Goal: Task Accomplishment & Management: Use online tool/utility

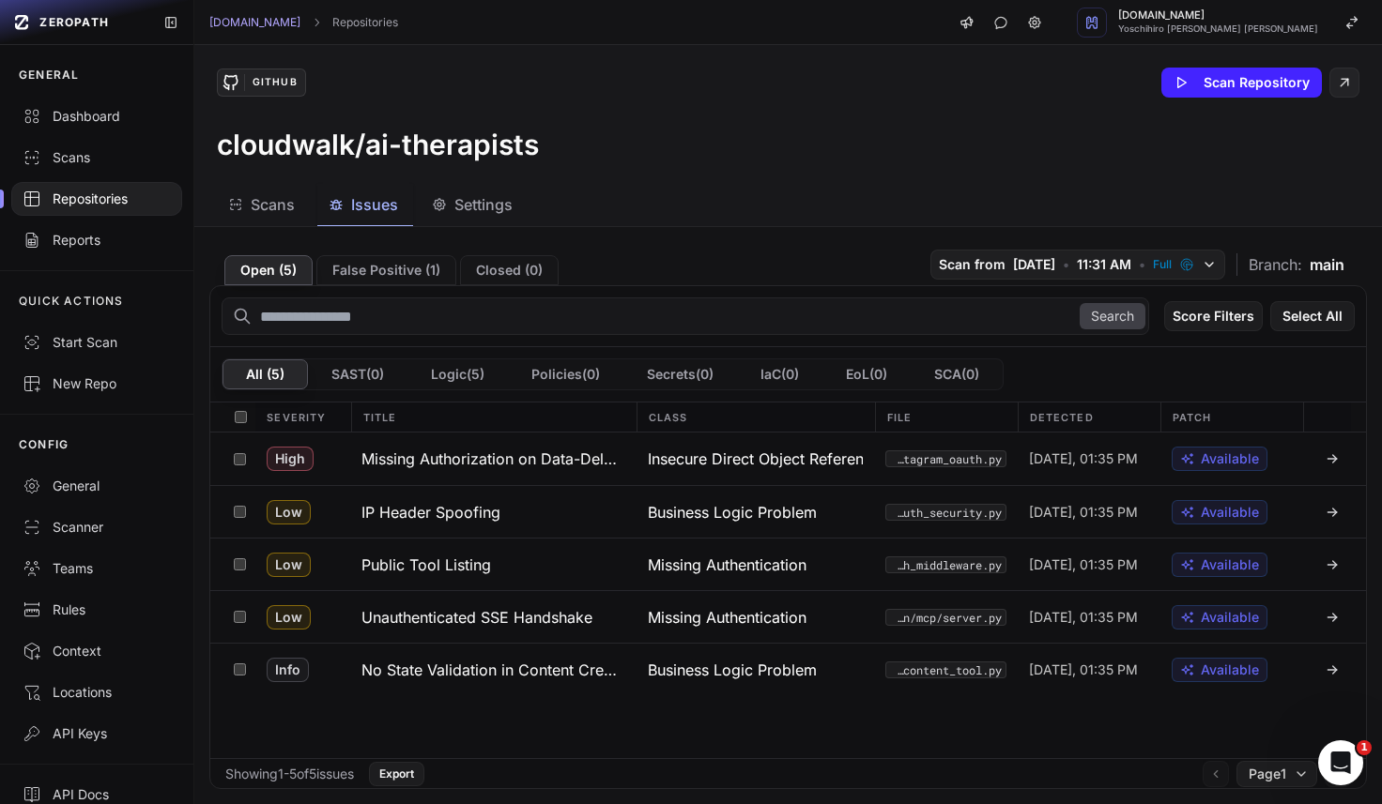
click at [570, 721] on div "High Missing Authorization on Data-Deletion Status Insecure Direct Object Refer…" at bounding box center [787, 596] width 1155 height 326
click at [559, 629] on button "Unauthenticated SSE Handshake" at bounding box center [493, 617] width 286 height 52
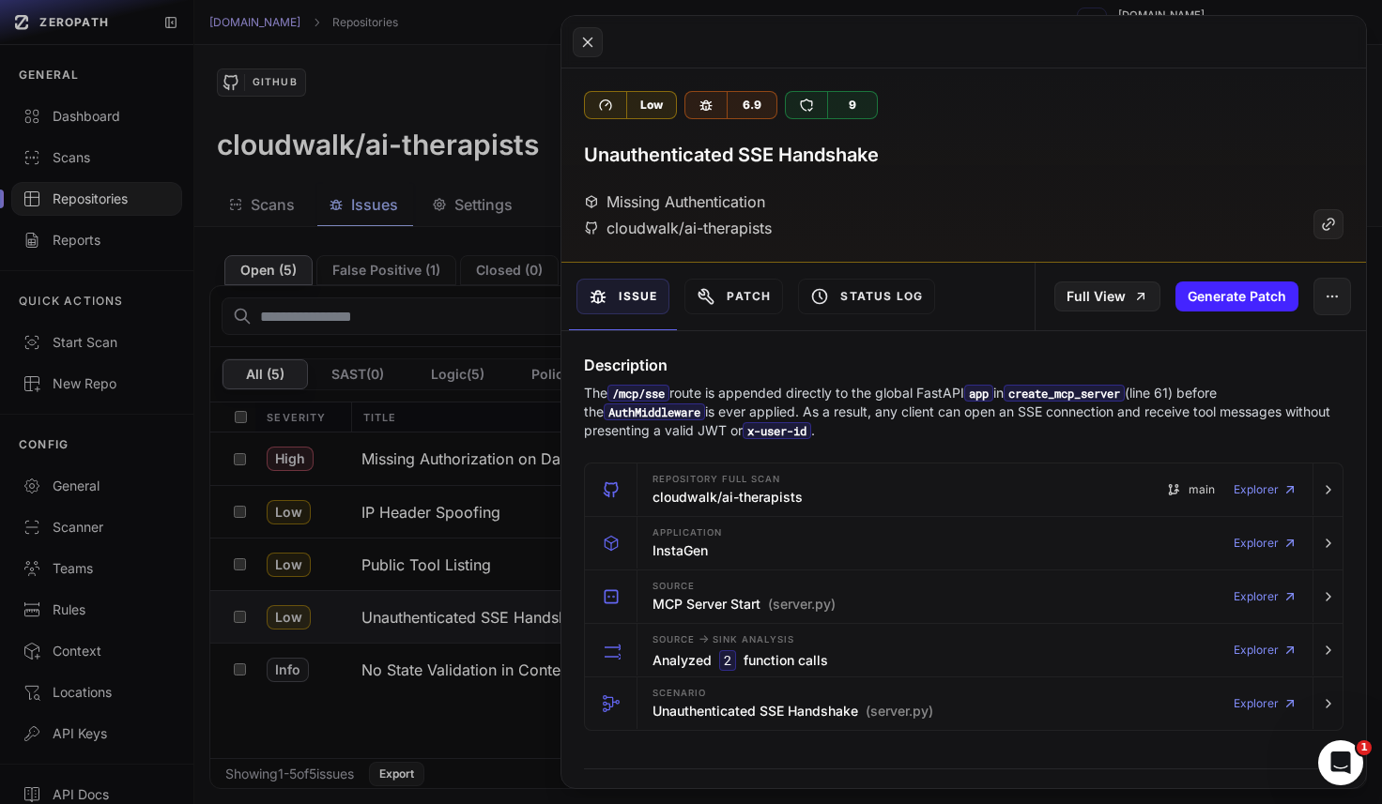
click at [480, 726] on button at bounding box center [691, 402] width 1382 height 804
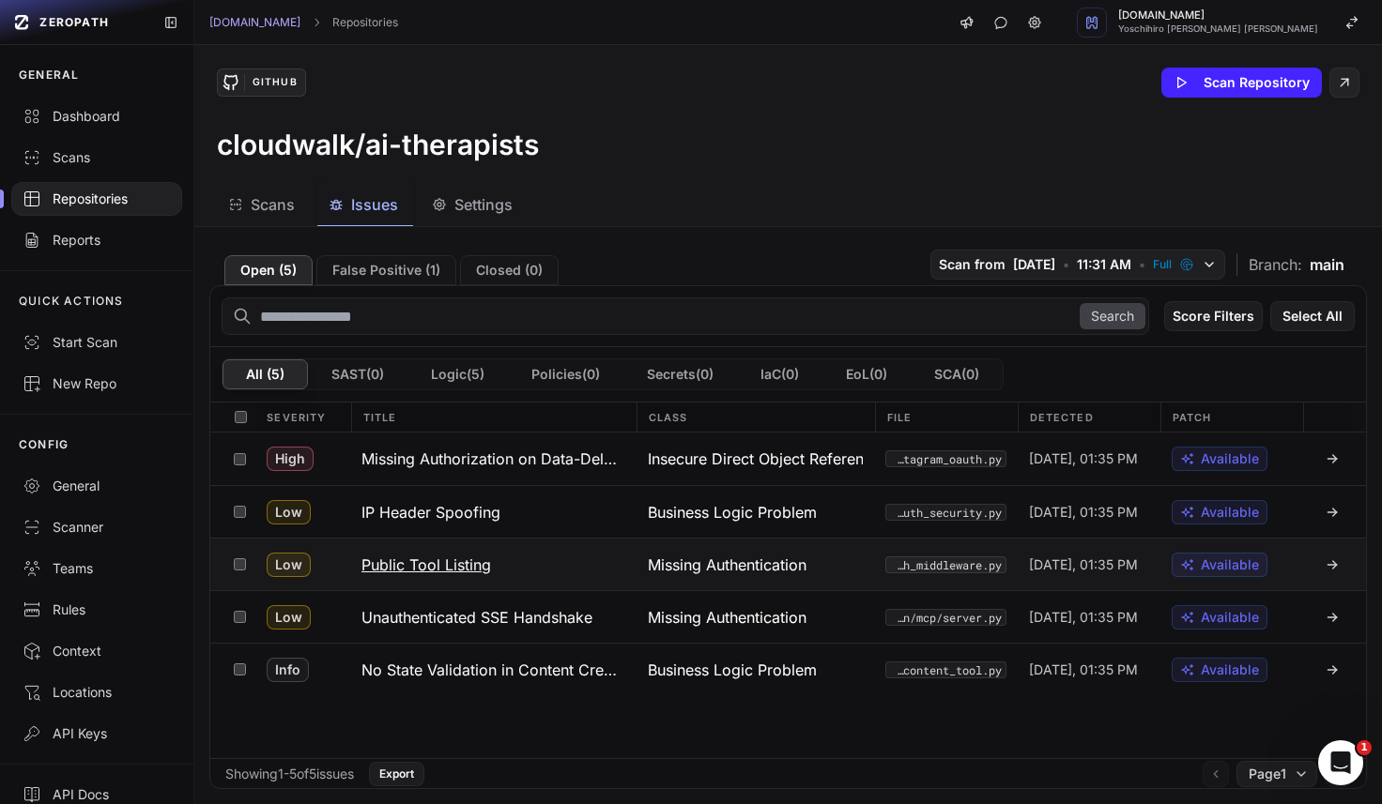
click at [456, 559] on h3 "Public Tool Listing" at bounding box center [426, 565] width 130 height 23
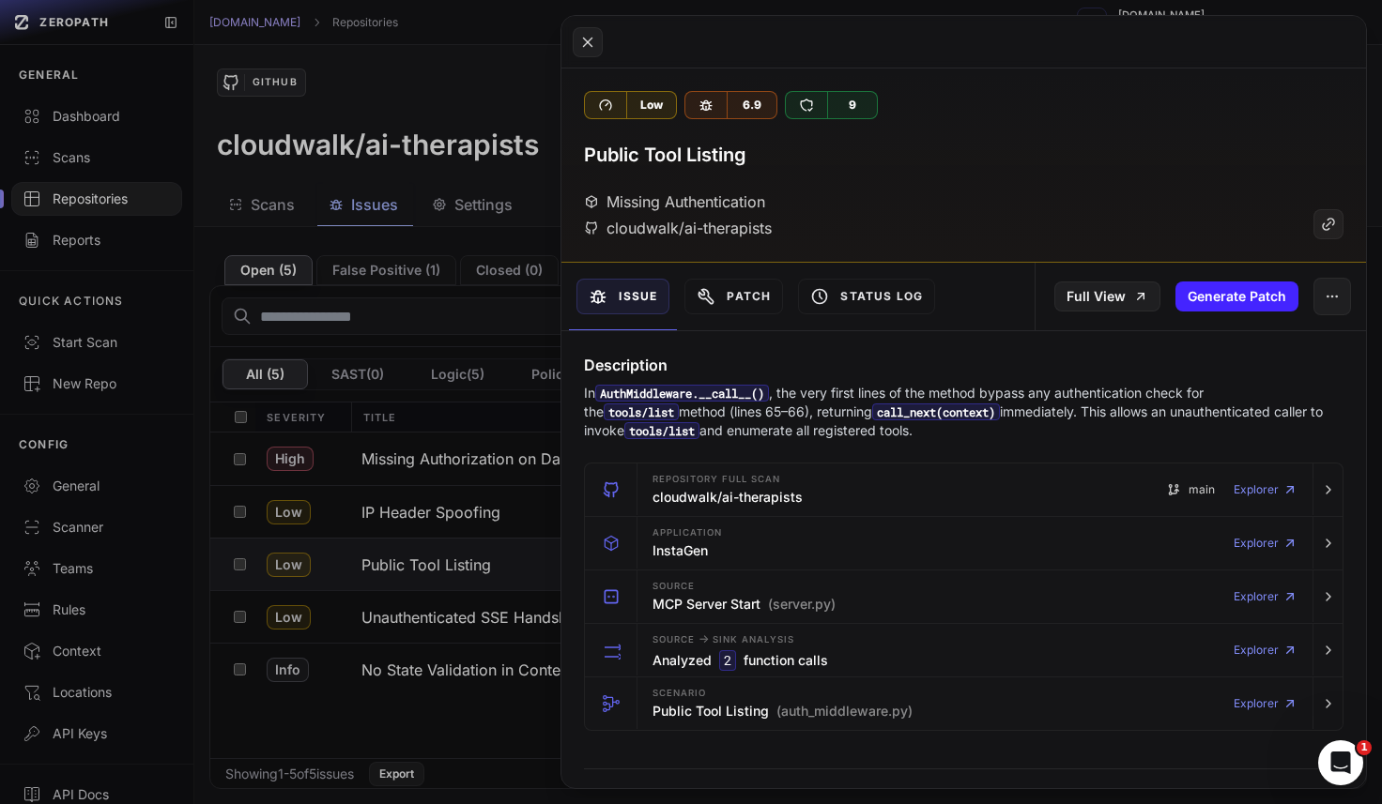
click at [494, 712] on button at bounding box center [691, 402] width 1382 height 804
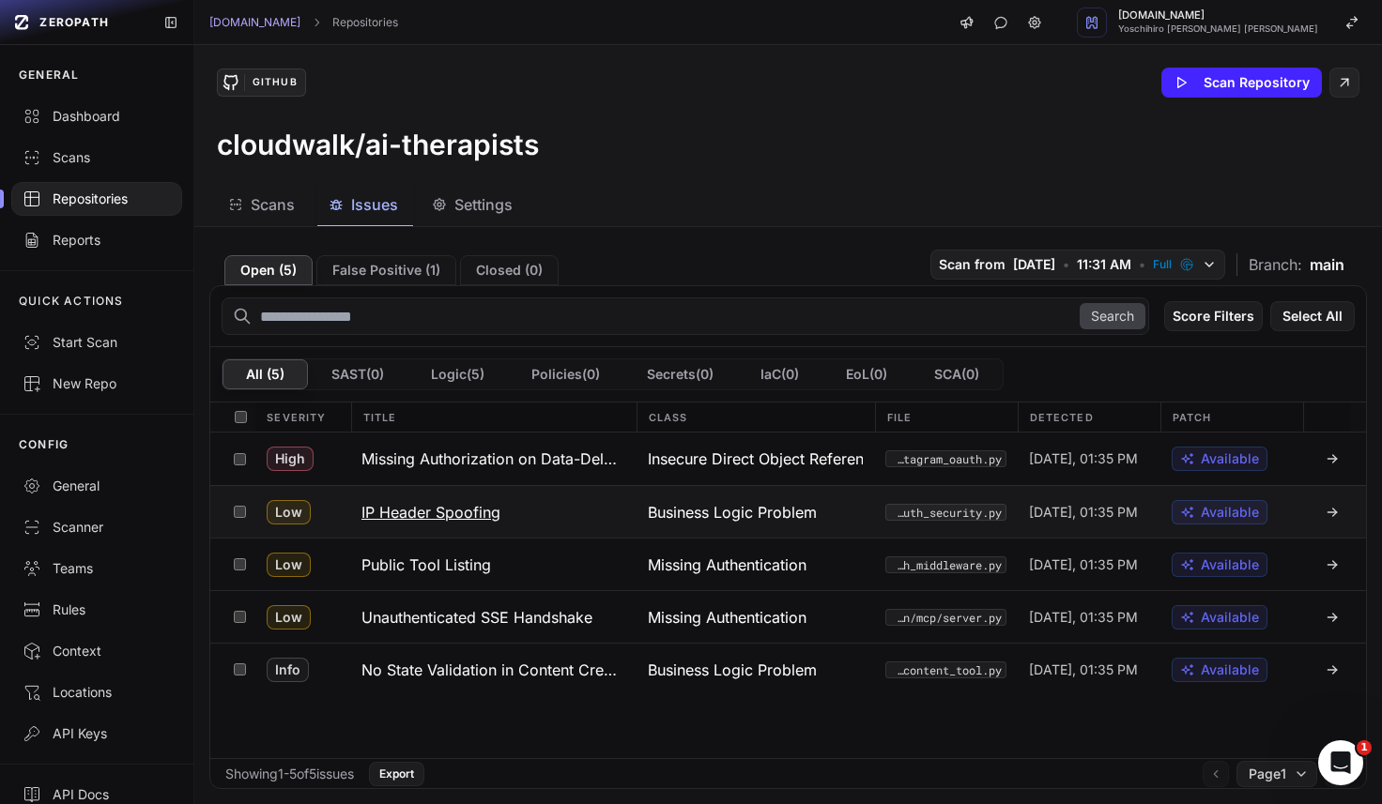
click at [492, 513] on h3 "IP Header Spoofing" at bounding box center [430, 512] width 139 height 23
click at [467, 566] on h3 "Public Tool Listing" at bounding box center [426, 565] width 130 height 23
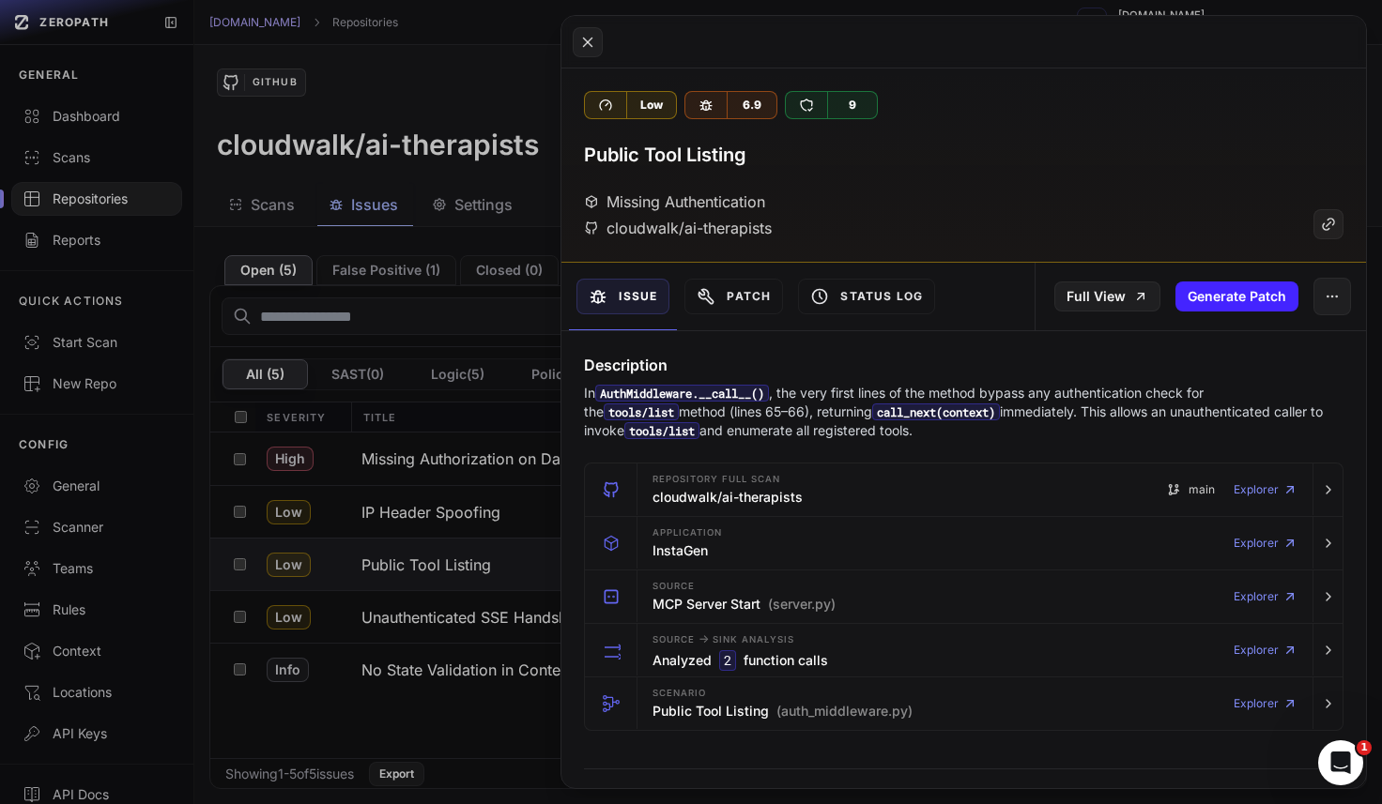
click at [487, 418] on button at bounding box center [691, 402] width 1382 height 804
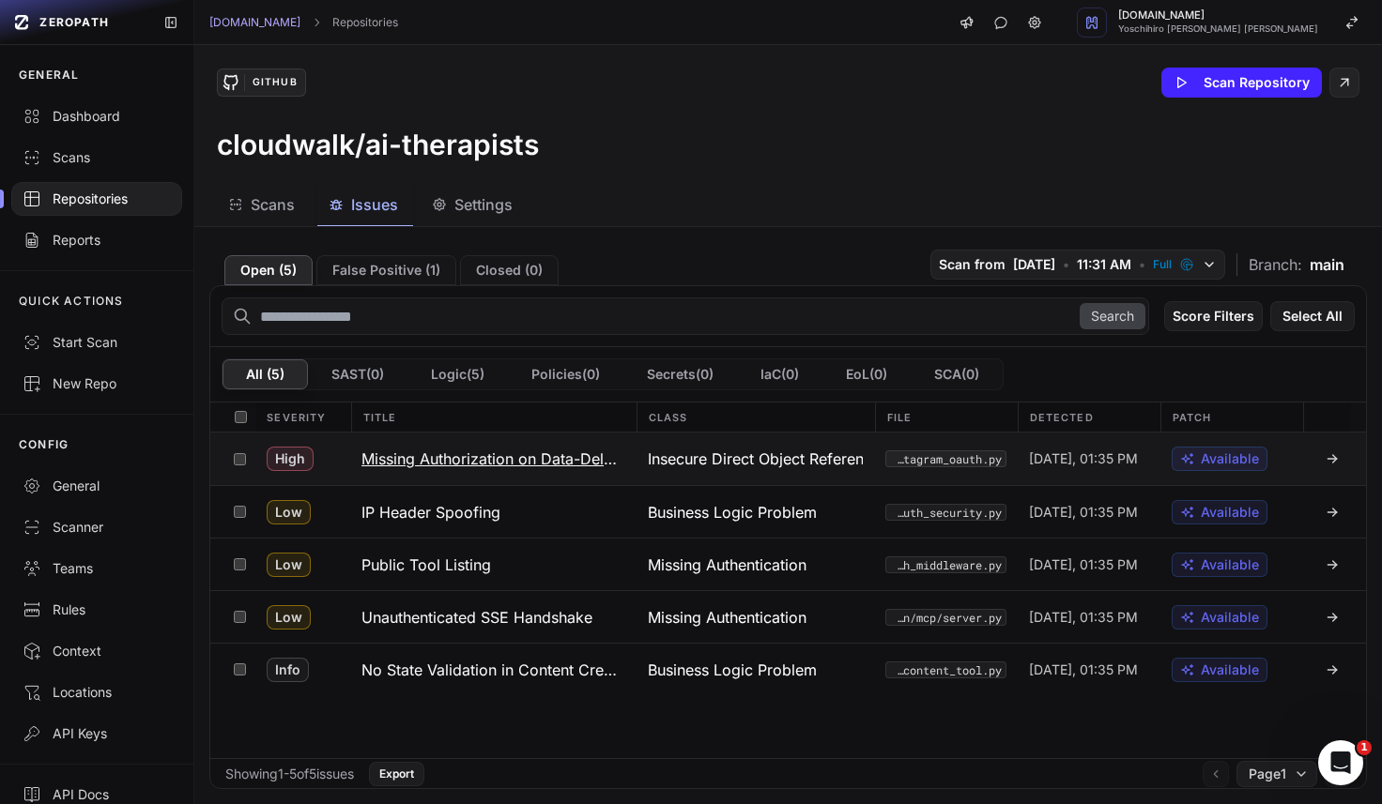
click at [534, 464] on h3 "Missing Authorization on Data-Deletion Status" at bounding box center [493, 459] width 264 height 23
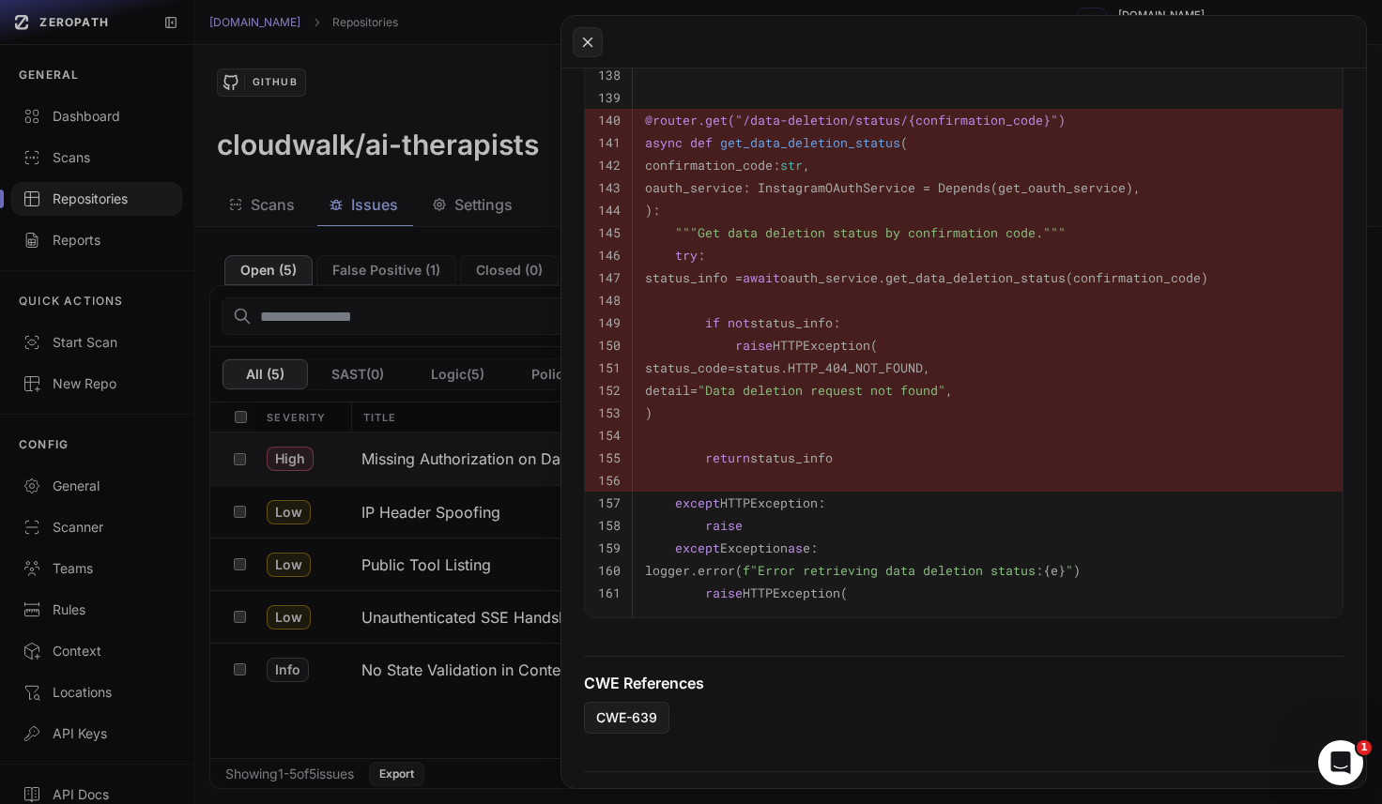
scroll to position [897, 0]
click at [475, 705] on button at bounding box center [691, 402] width 1382 height 804
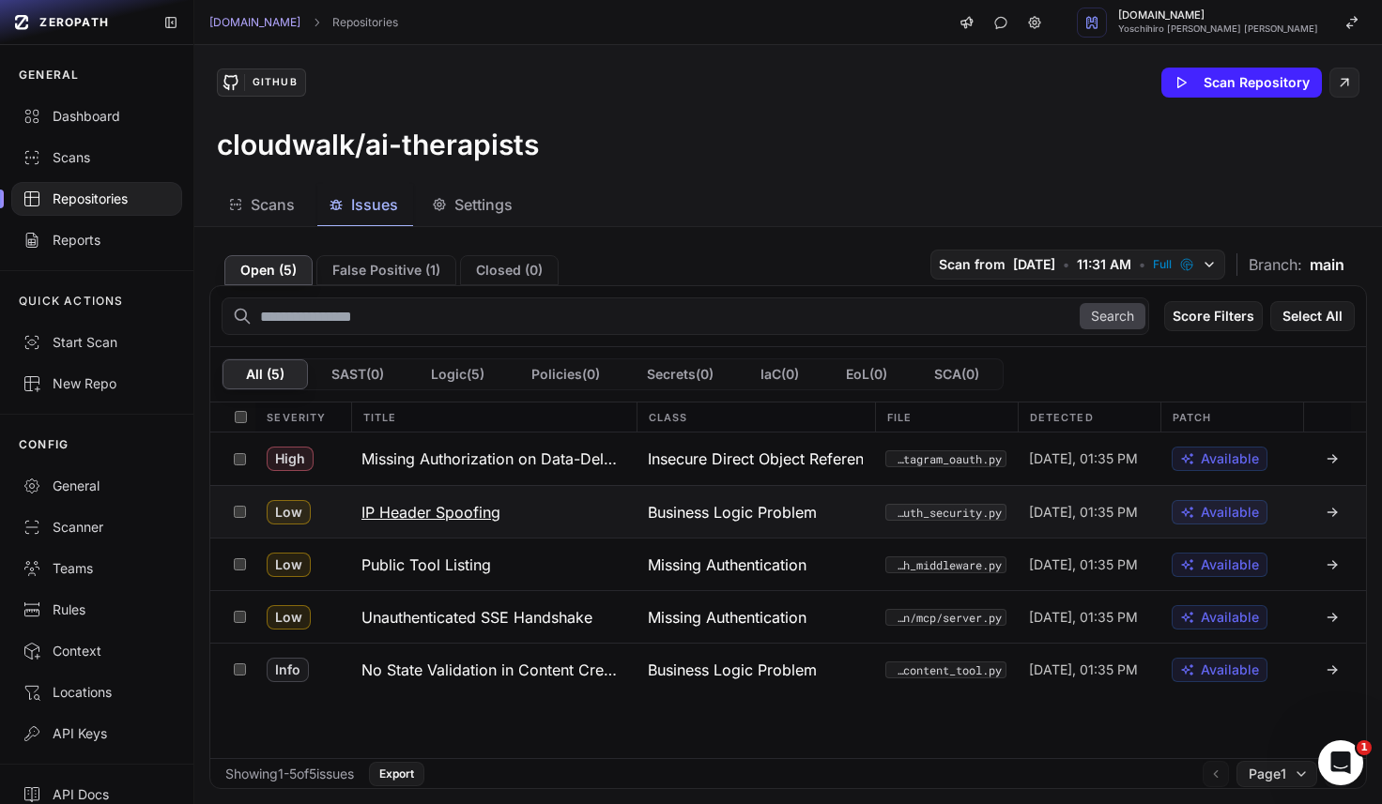
click at [463, 498] on button "IP Header Spoofing" at bounding box center [493, 512] width 286 height 52
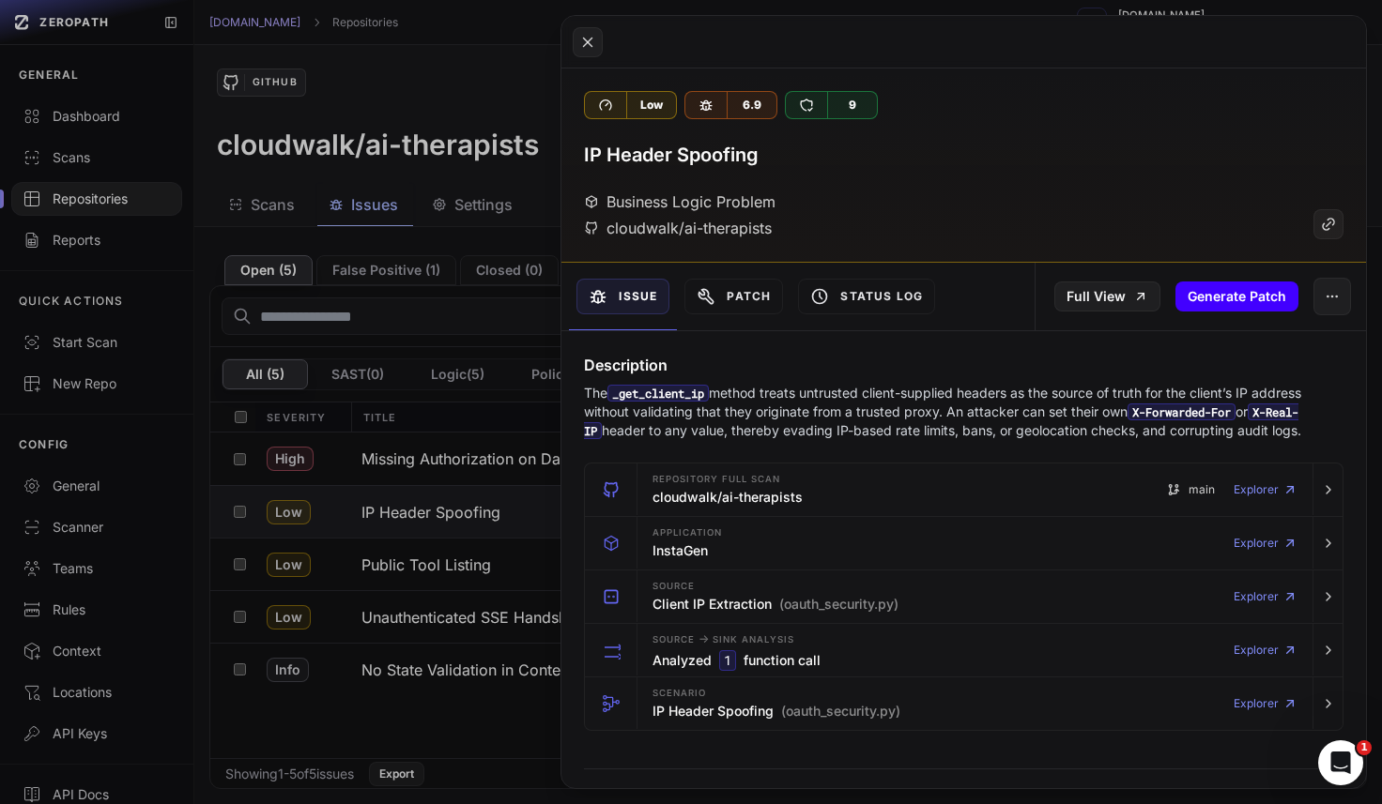
click at [1212, 290] on button "Generate Patch" at bounding box center [1236, 297] width 123 height 30
click at [462, 405] on button at bounding box center [691, 402] width 1382 height 804
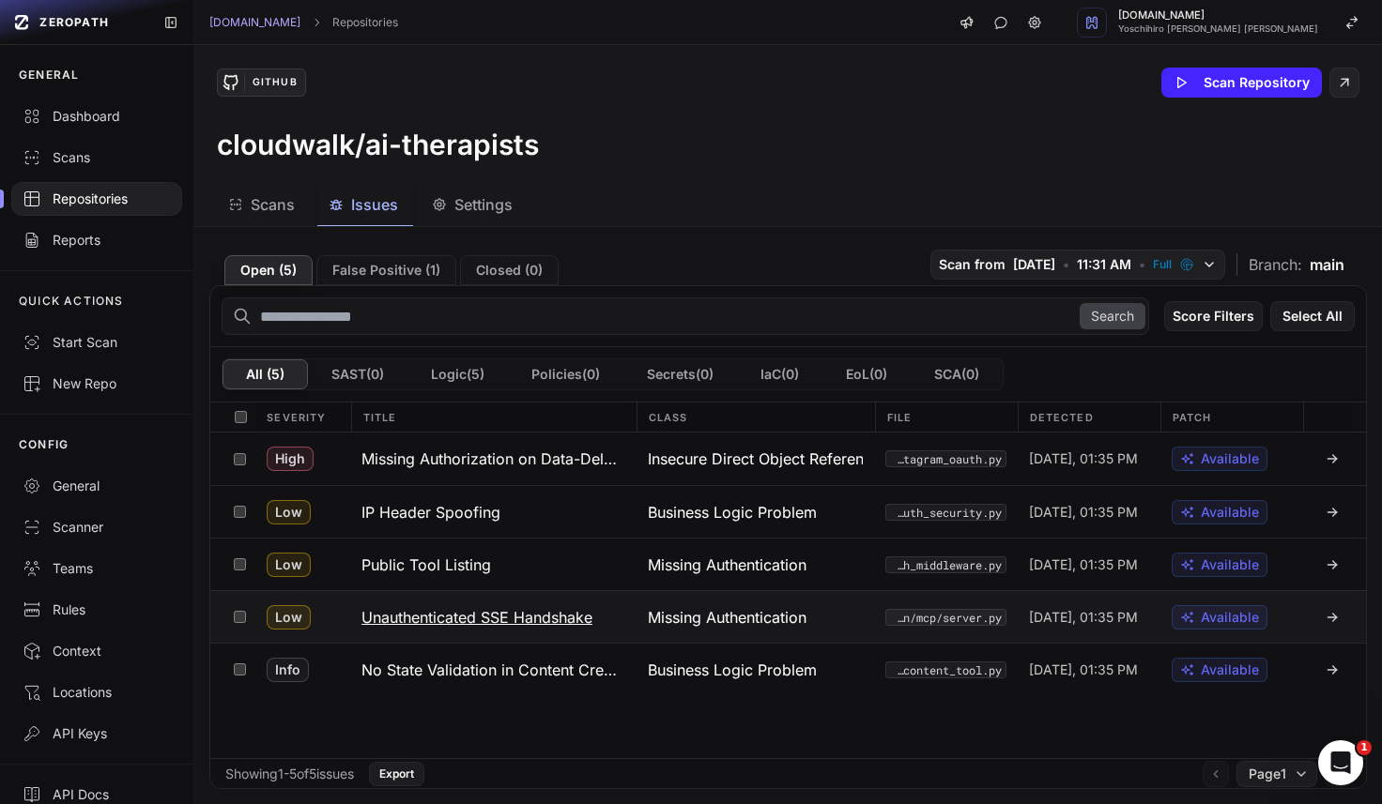
click at [450, 610] on h3 "Unauthenticated SSE Handshake" at bounding box center [476, 617] width 231 height 23
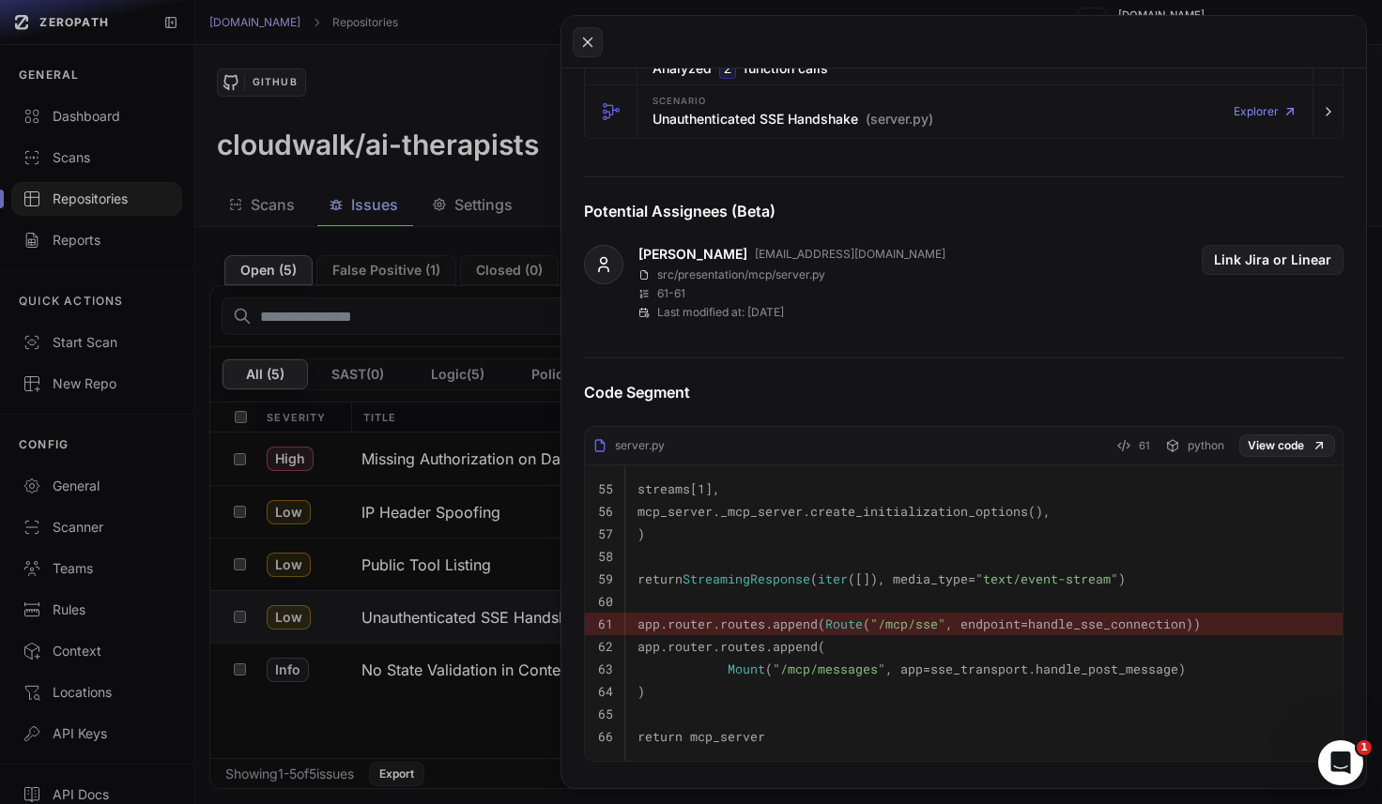
scroll to position [588, 0]
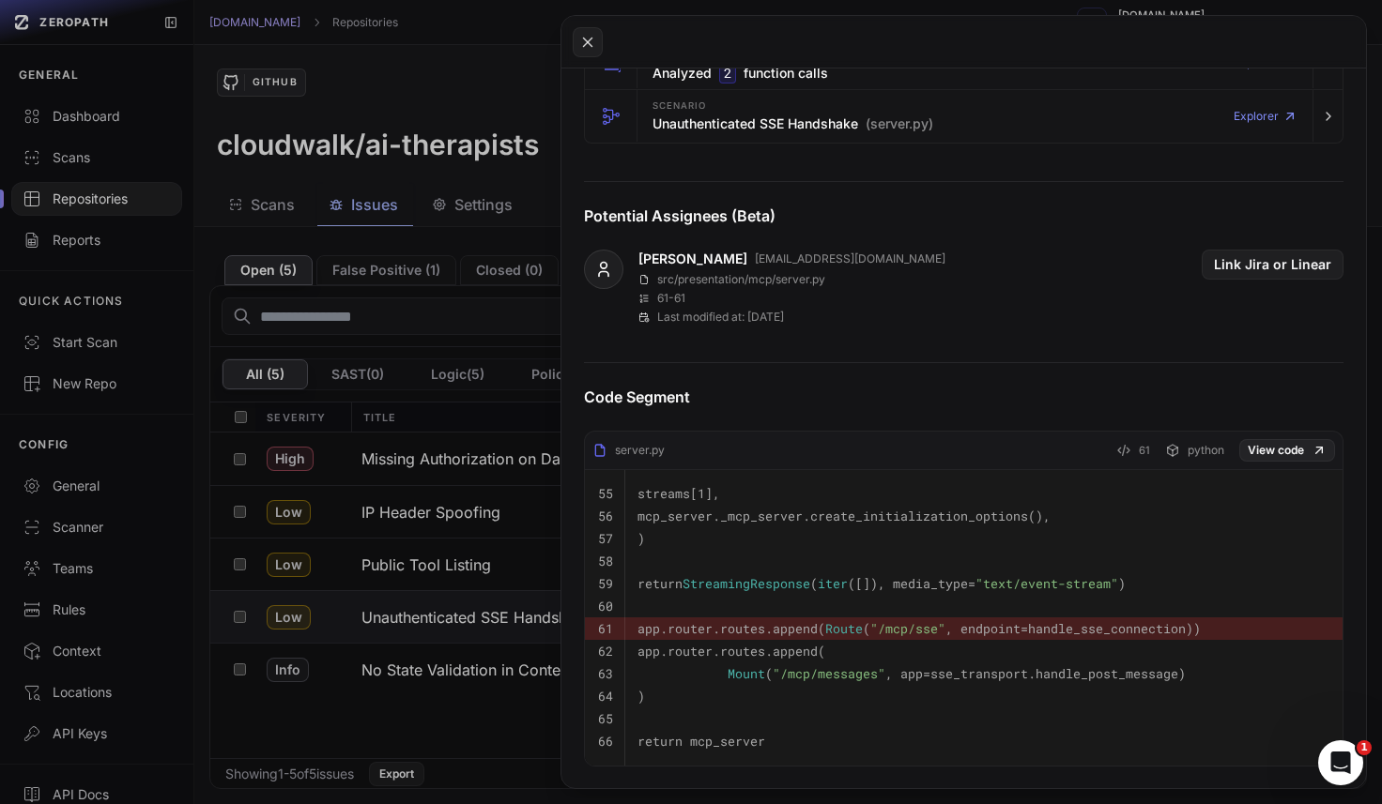
click at [489, 707] on button at bounding box center [691, 402] width 1382 height 804
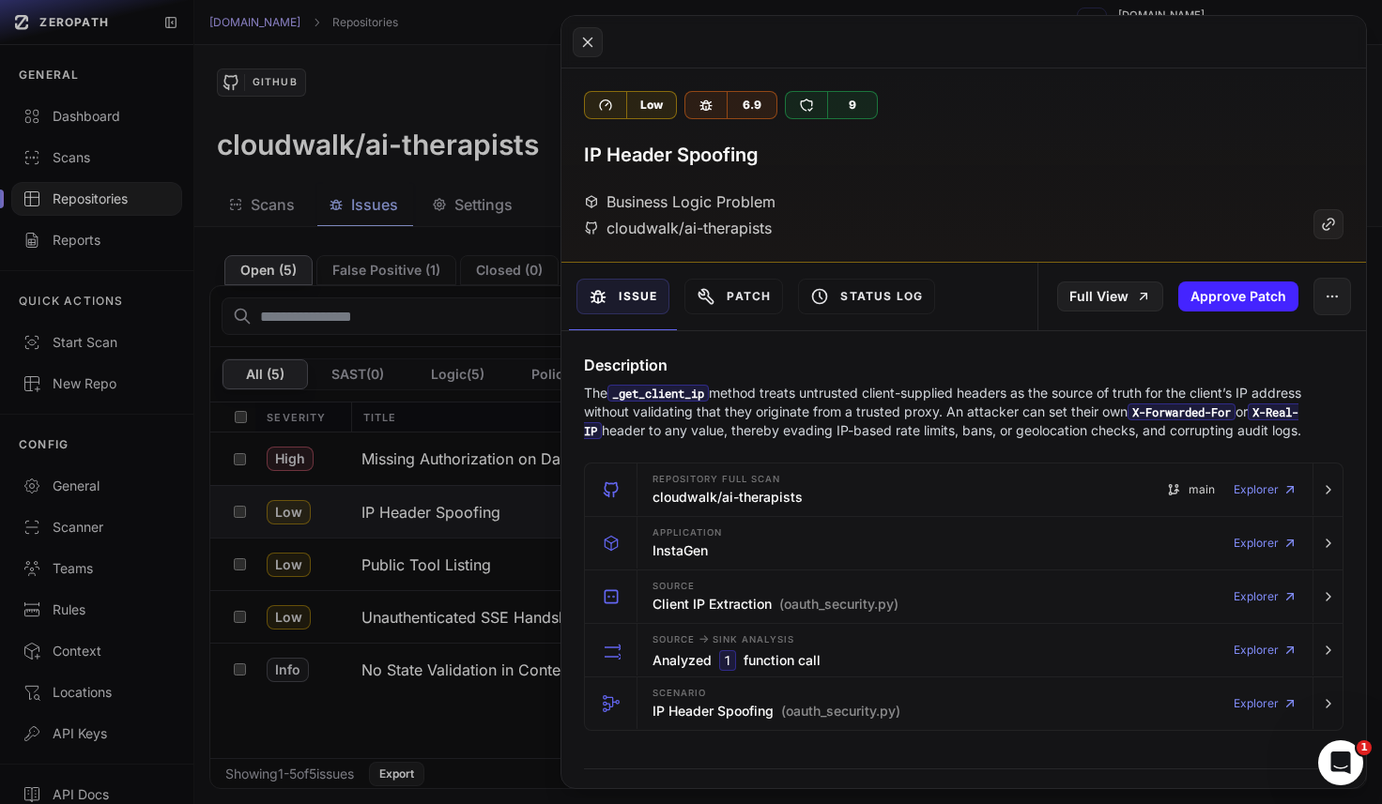
click at [818, 399] on p "The _get_client_ip method treats untrusted client-supplied headers as the sourc…" at bounding box center [963, 412] width 759 height 56
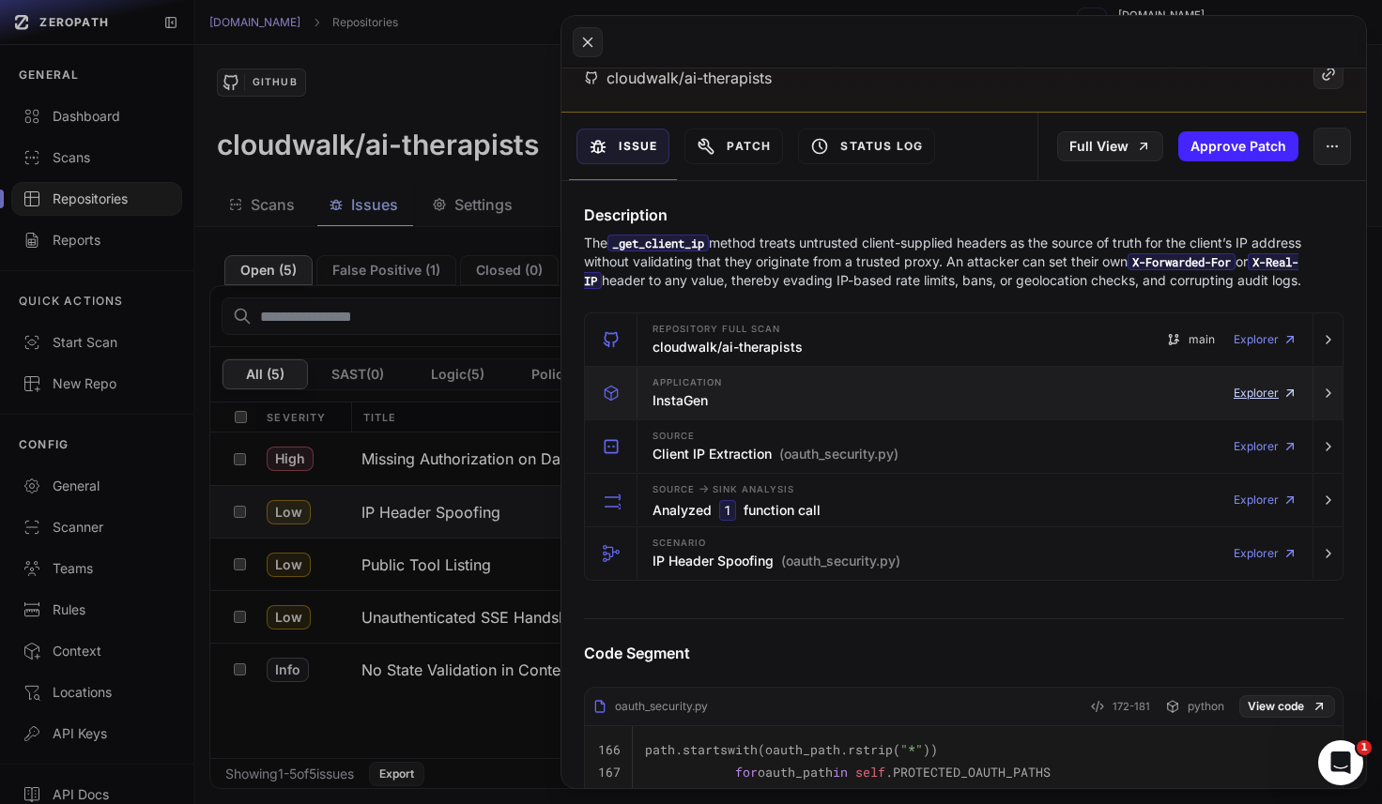
scroll to position [86, 0]
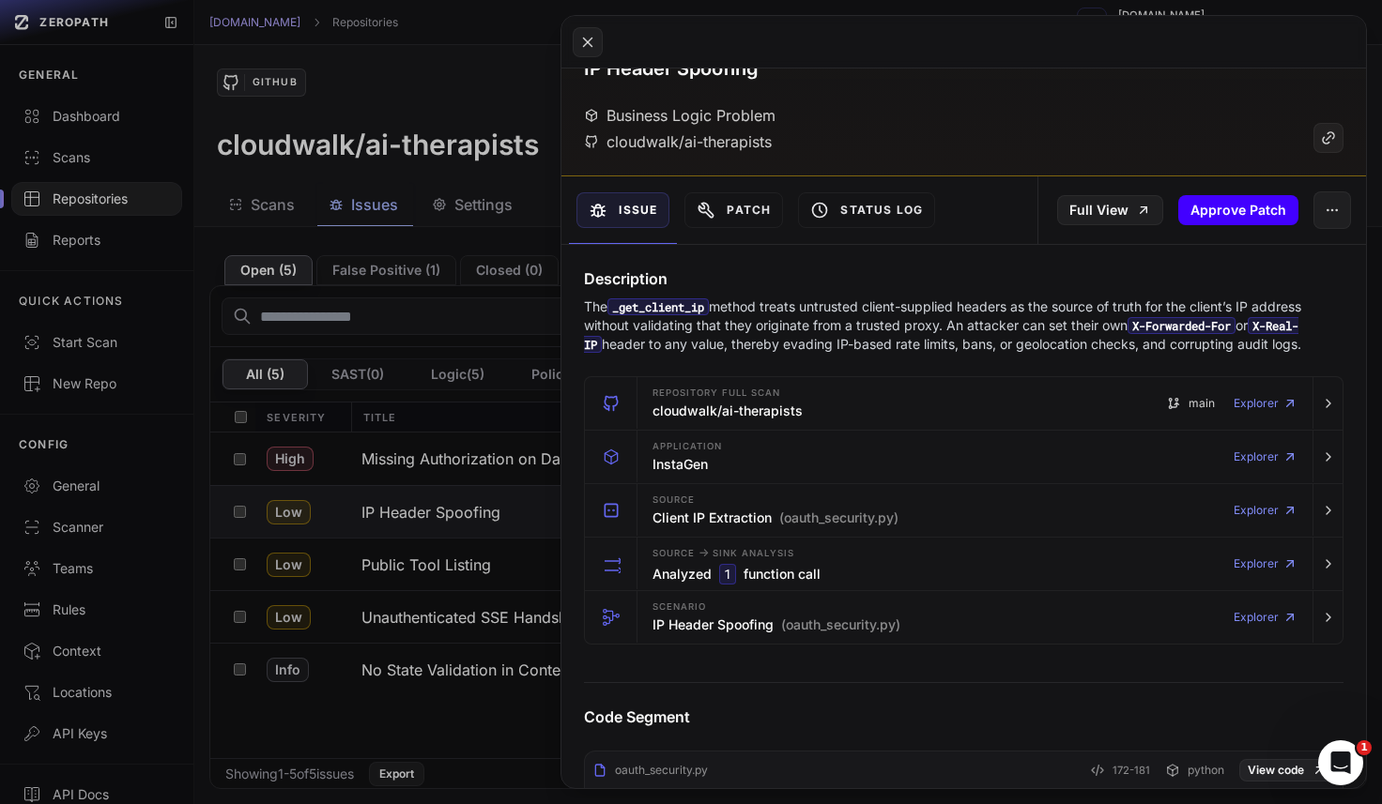
click at [1266, 215] on button "Approve Patch" at bounding box center [1238, 210] width 120 height 30
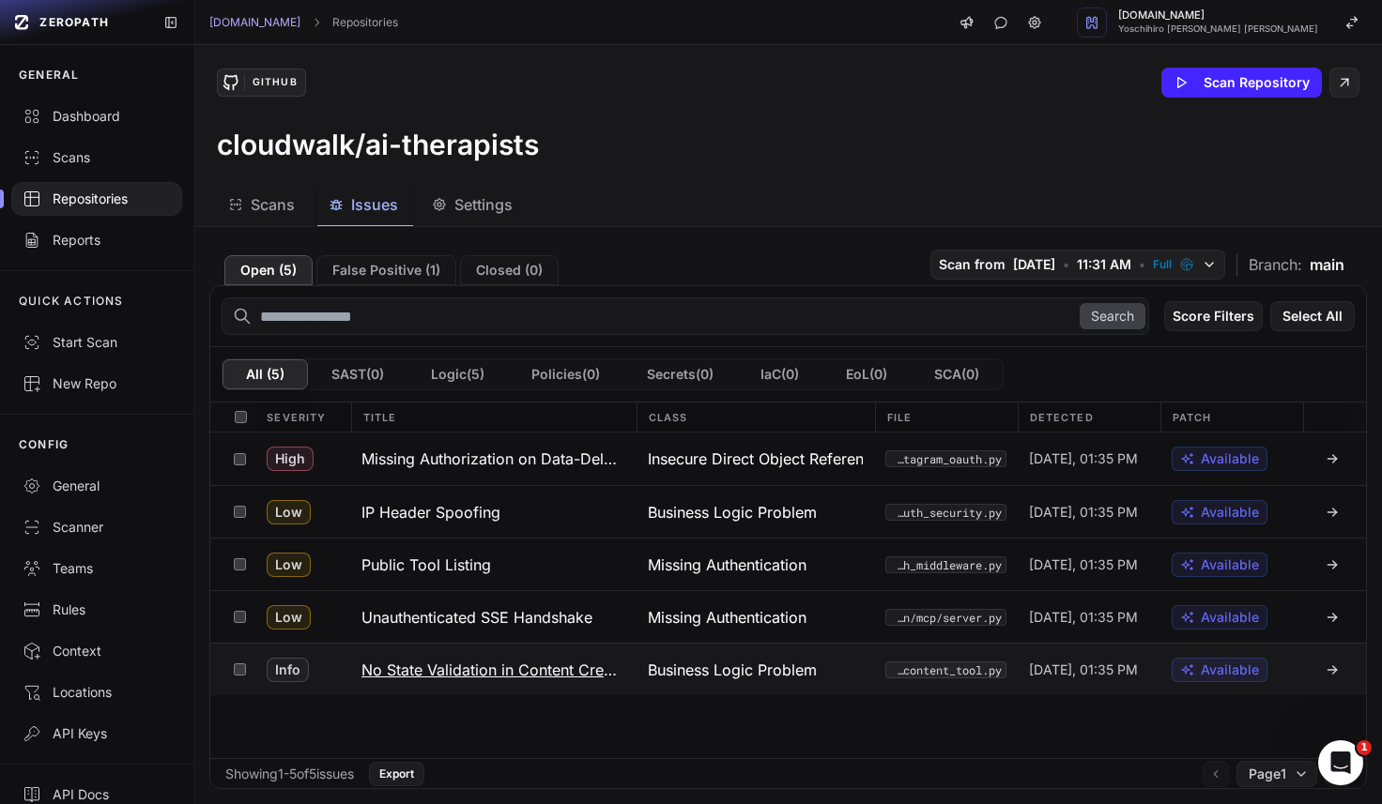
click at [363, 663] on h3 "No State Validation in Content Creation" at bounding box center [493, 670] width 264 height 23
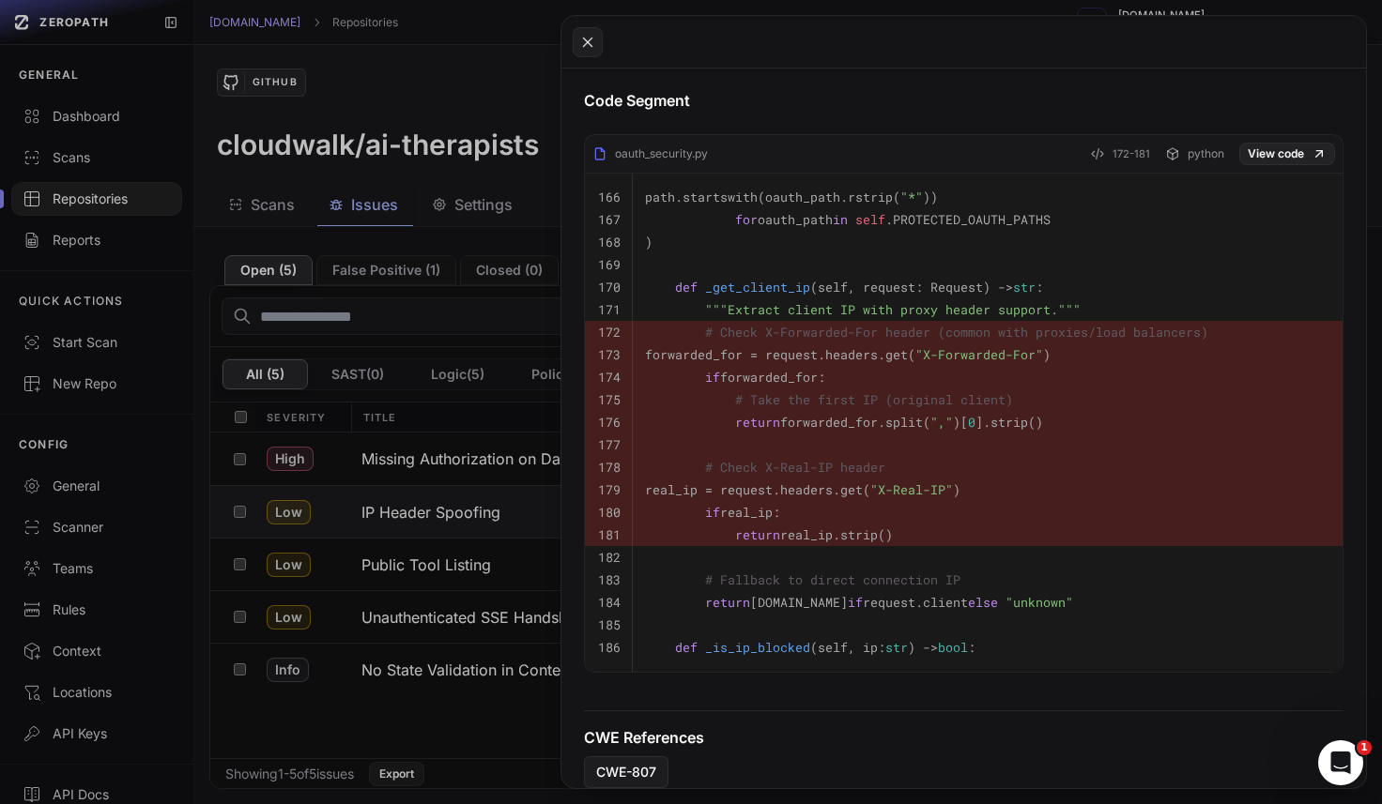
scroll to position [602, 0]
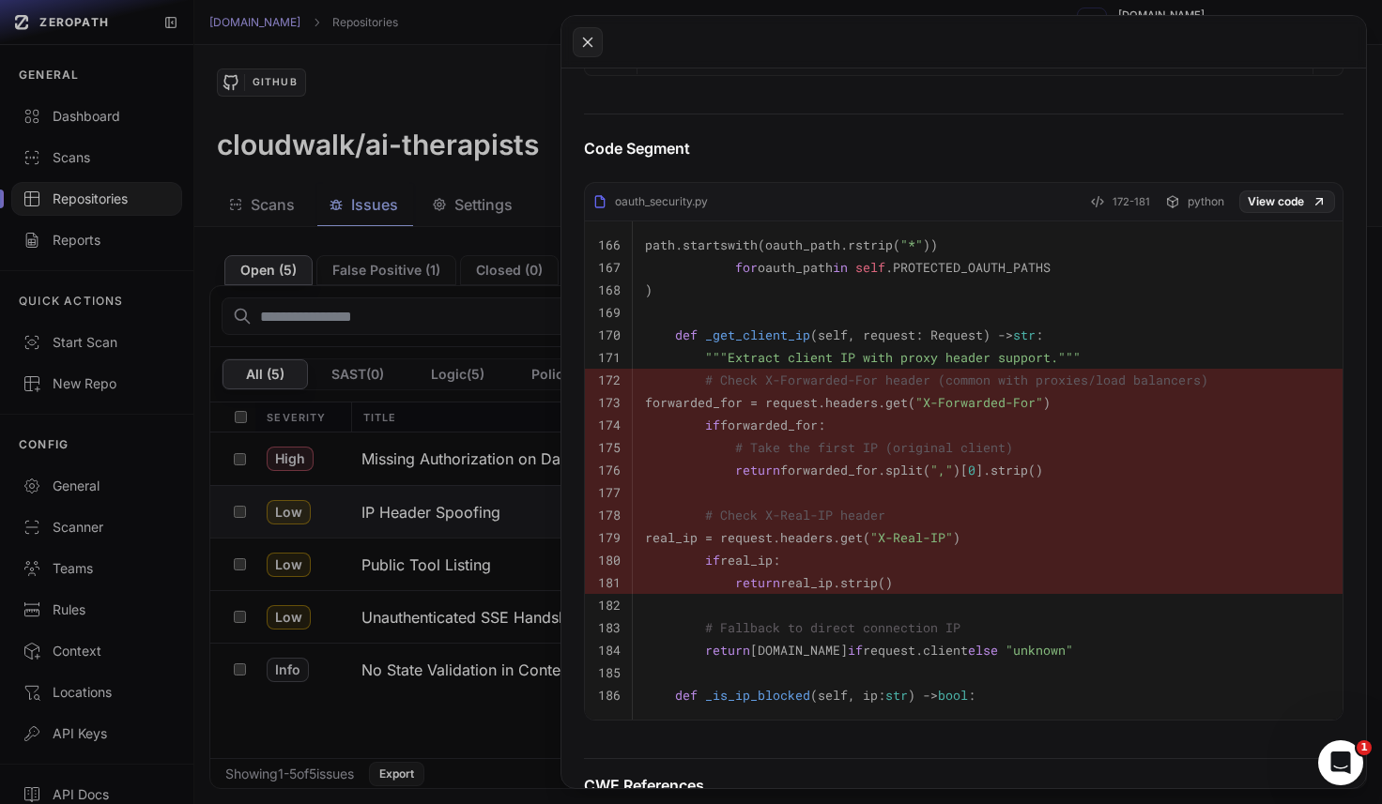
click at [434, 687] on button at bounding box center [691, 402] width 1382 height 804
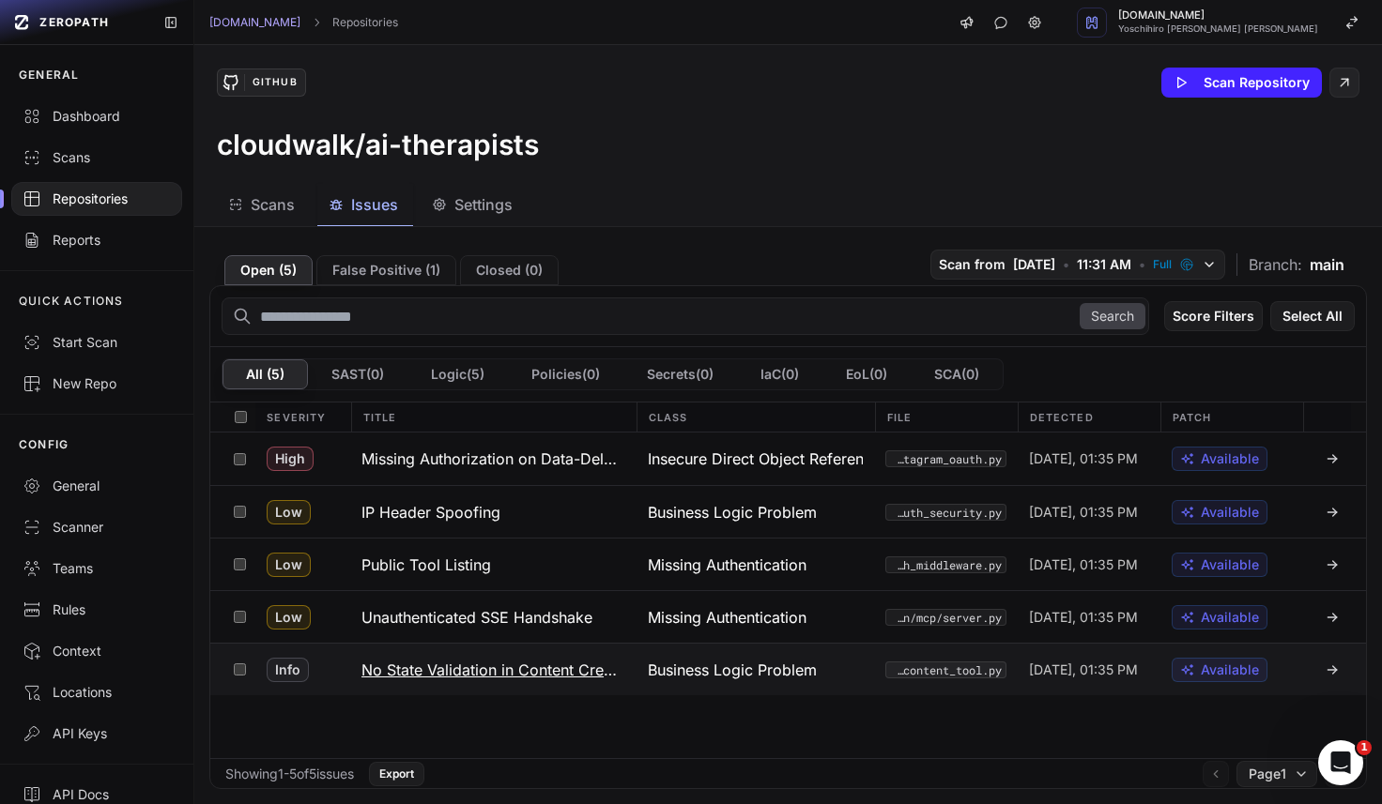
click at [447, 660] on h3 "No State Validation in Content Creation" at bounding box center [493, 670] width 264 height 23
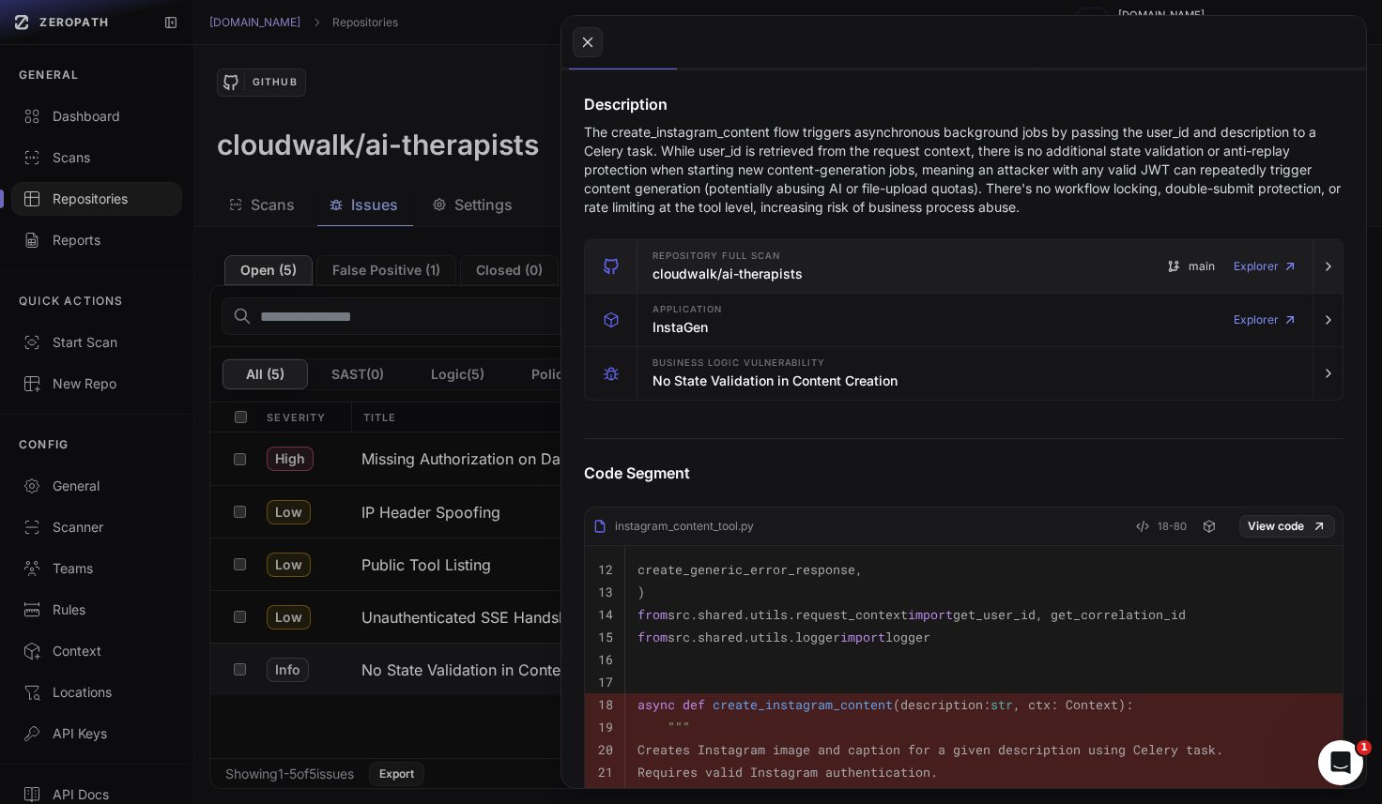
scroll to position [235, 0]
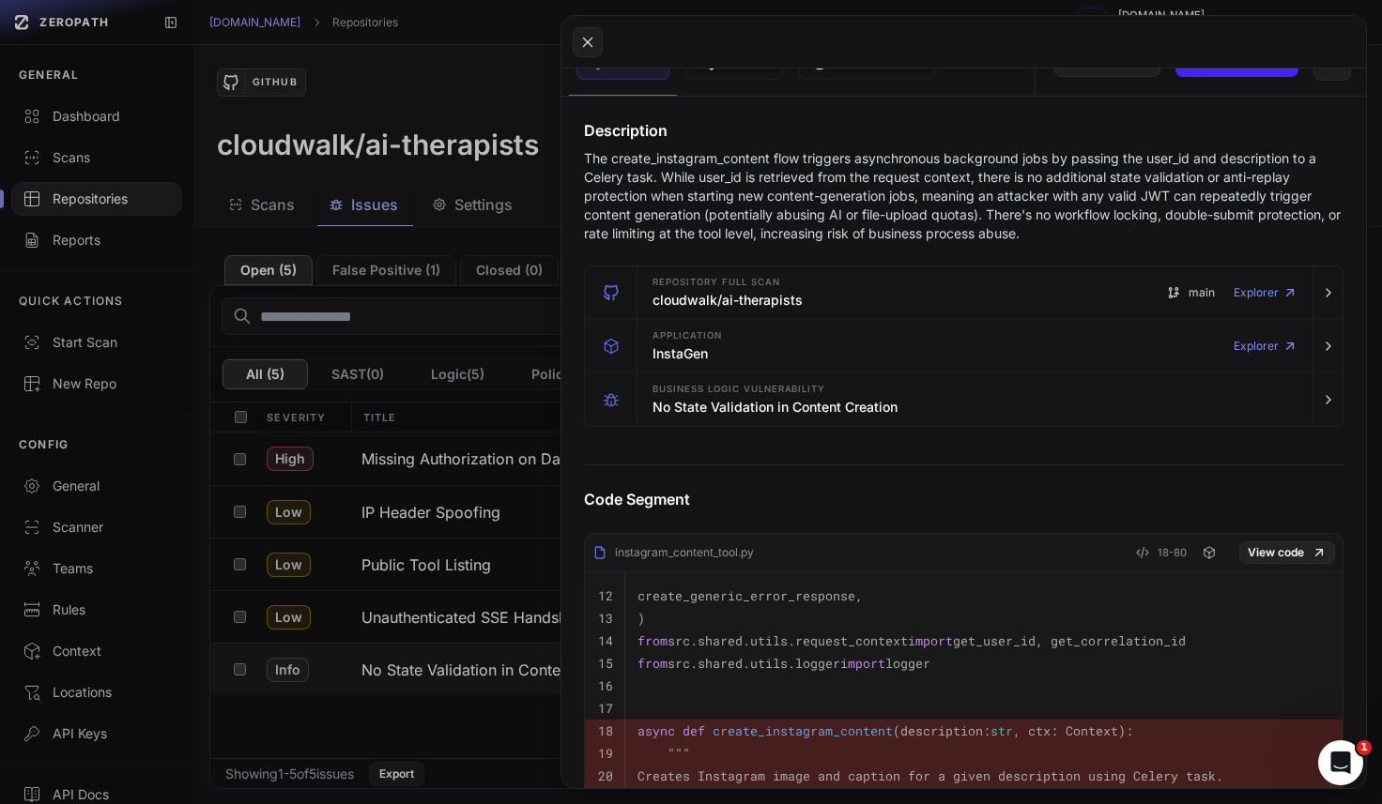
click at [513, 210] on button at bounding box center [691, 402] width 1382 height 804
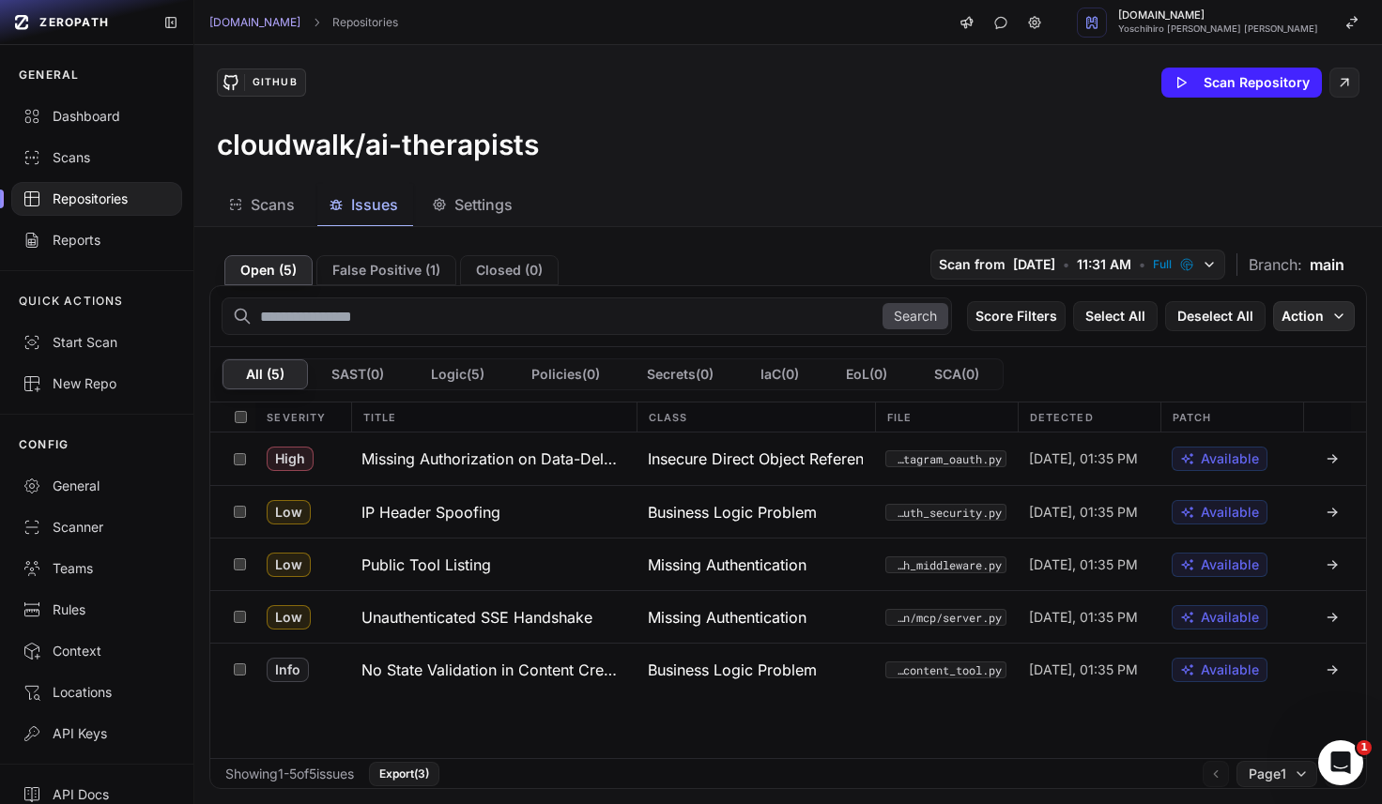
click at [1316, 327] on button "Action" at bounding box center [1314, 316] width 82 height 30
click at [1295, 354] on div "Mark as False Positive" at bounding box center [1254, 353] width 137 height 19
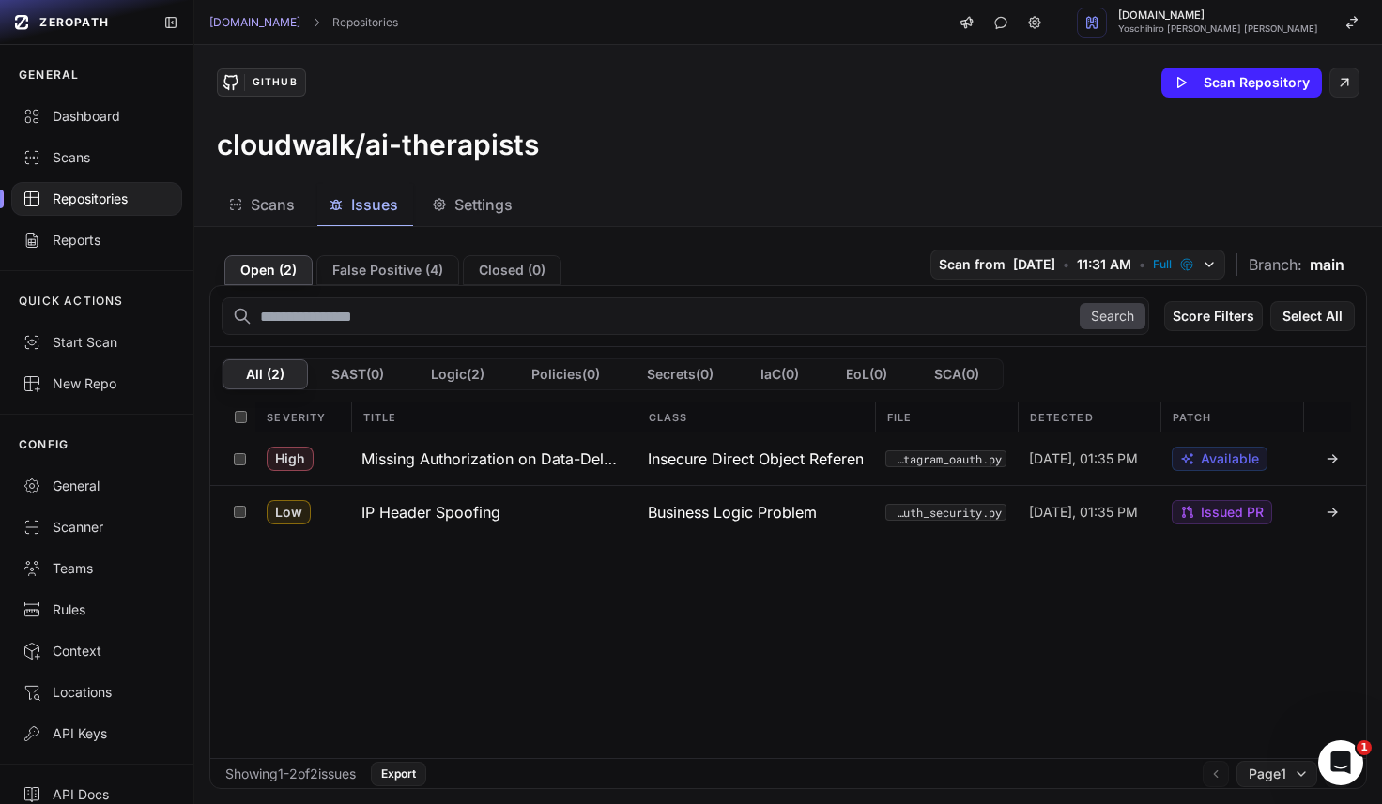
click at [778, 625] on div "High Missing Authorization on Data-Deletion Status Insecure Direct Object Refer…" at bounding box center [787, 596] width 1155 height 326
click at [1327, 325] on button "Action" at bounding box center [1314, 316] width 82 height 30
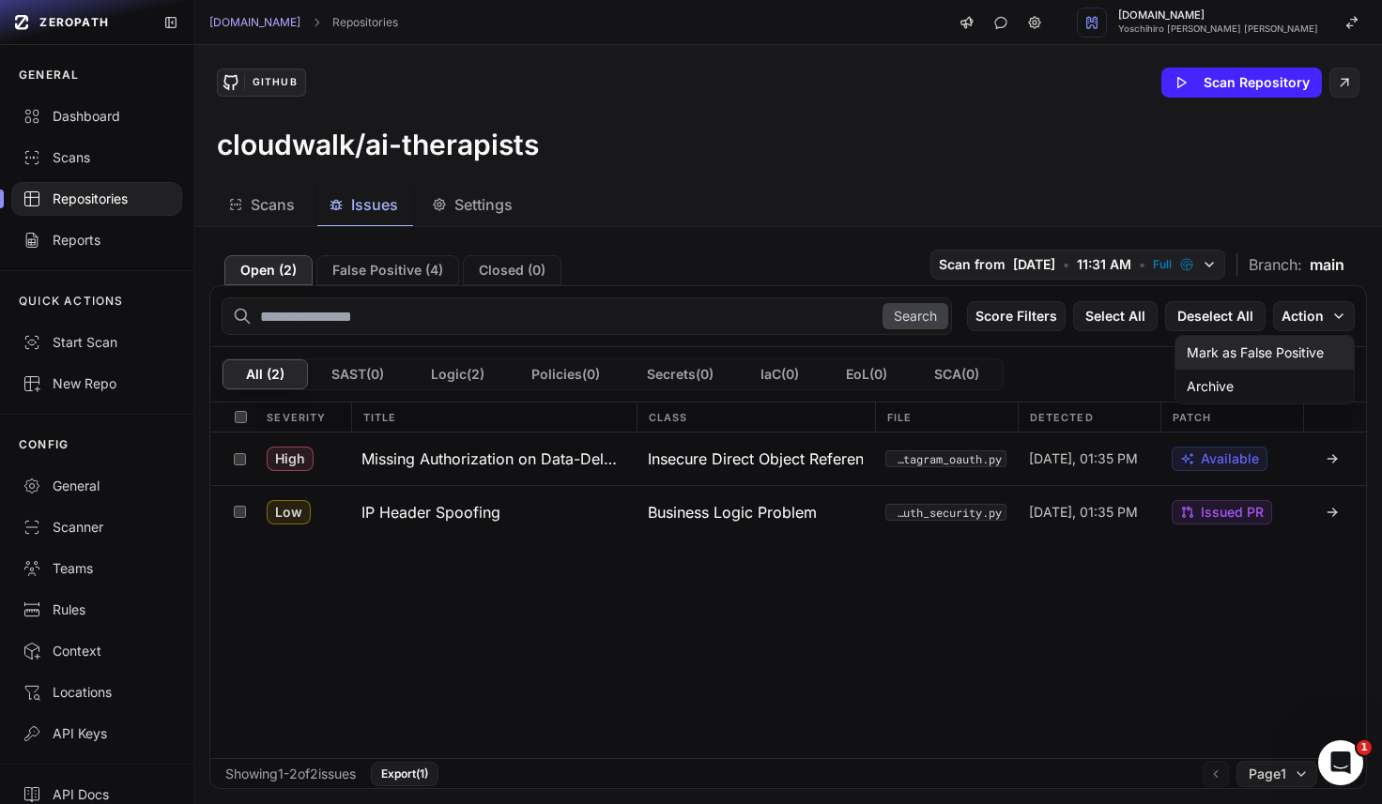
click at [1282, 357] on div "Mark as False Positive" at bounding box center [1254, 353] width 137 height 19
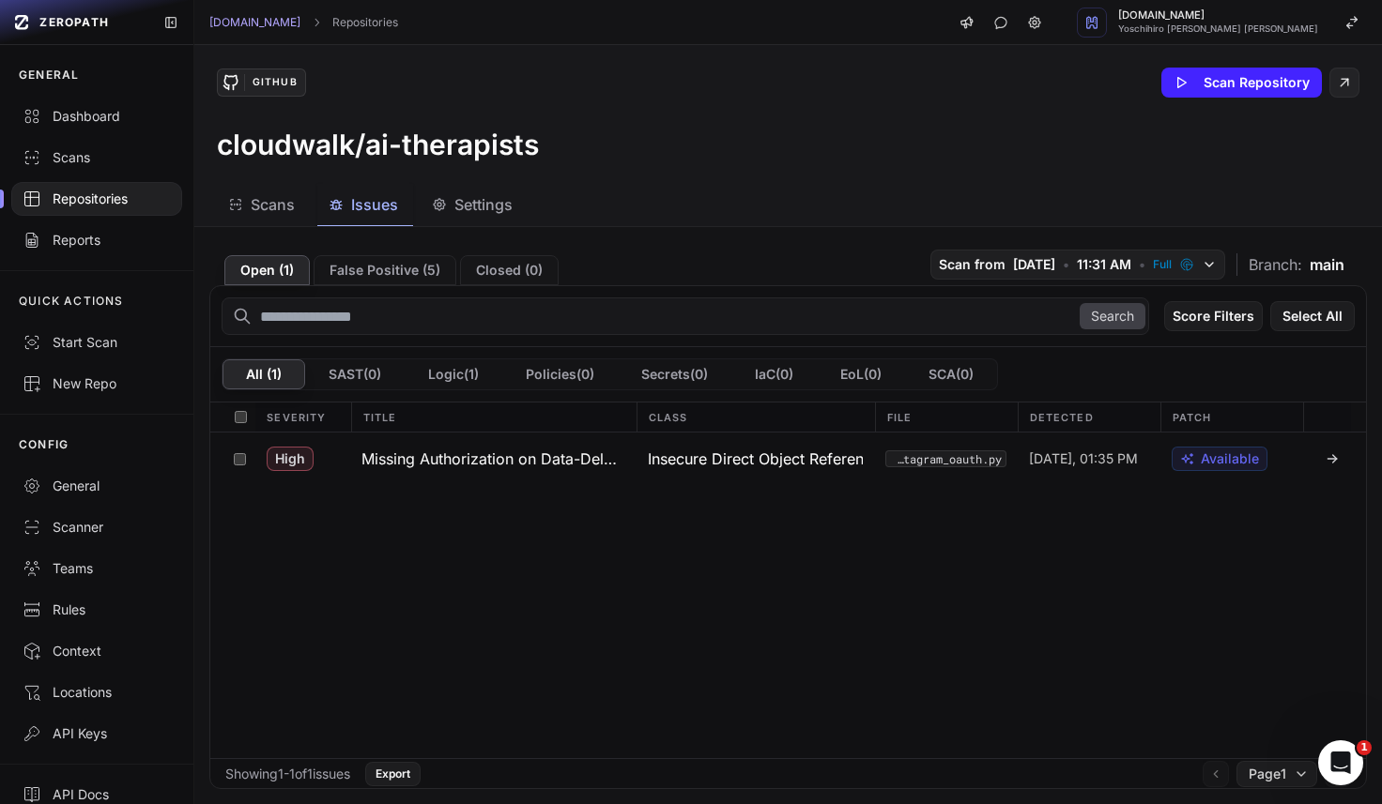
click at [689, 522] on div "High Missing Authorization on Data-Deletion Status Insecure Direct Object Refer…" at bounding box center [787, 596] width 1155 height 326
click at [311, 458] on span "High" at bounding box center [290, 459] width 47 height 24
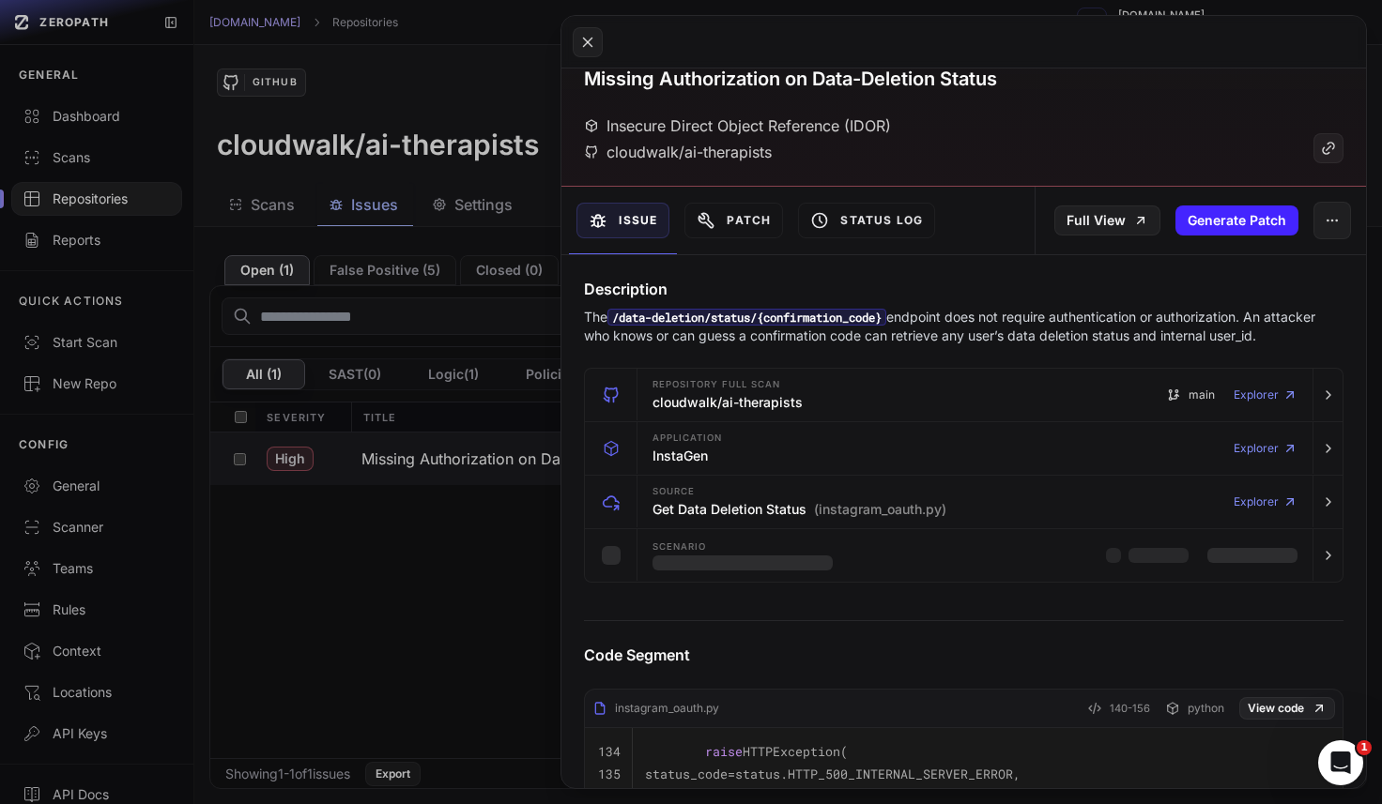
scroll to position [79, 0]
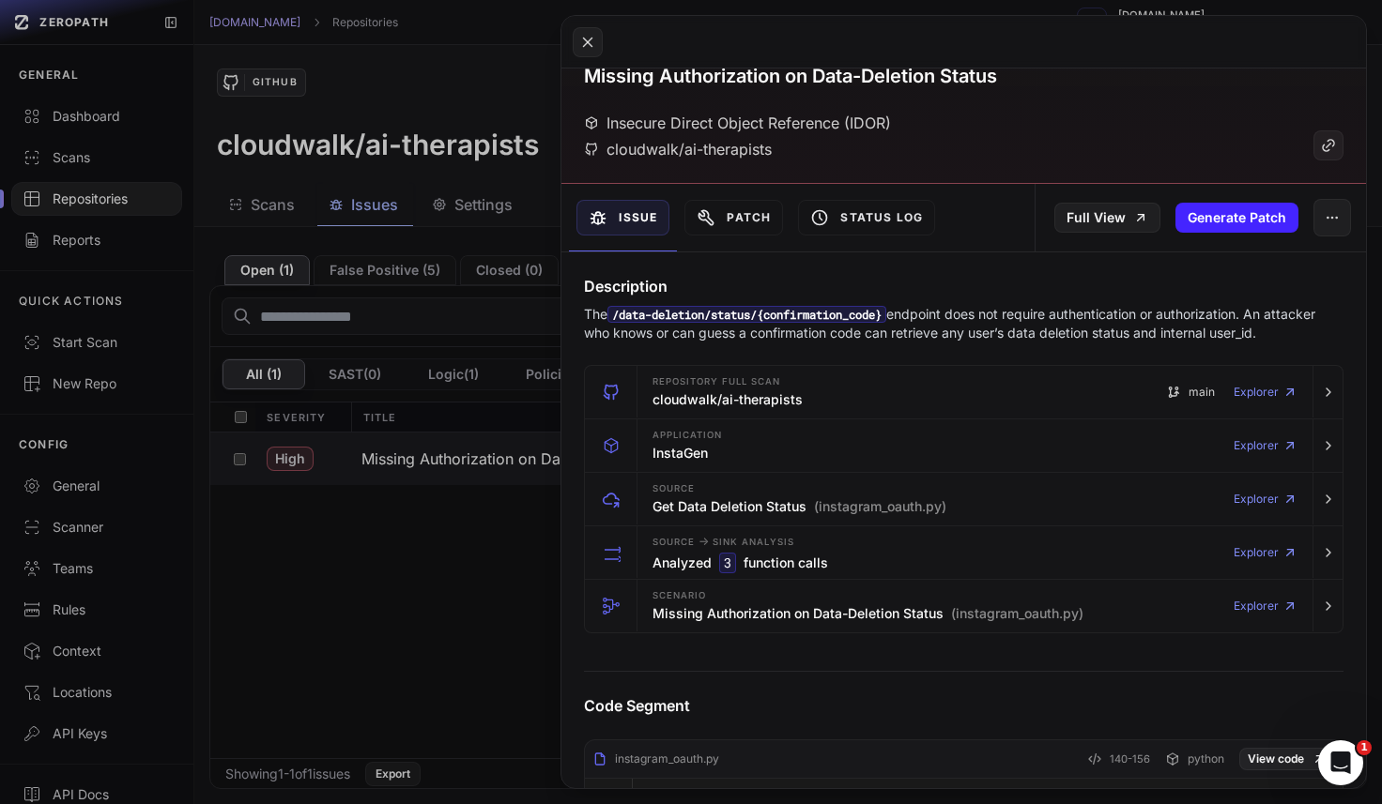
click at [344, 647] on button at bounding box center [691, 402] width 1382 height 804
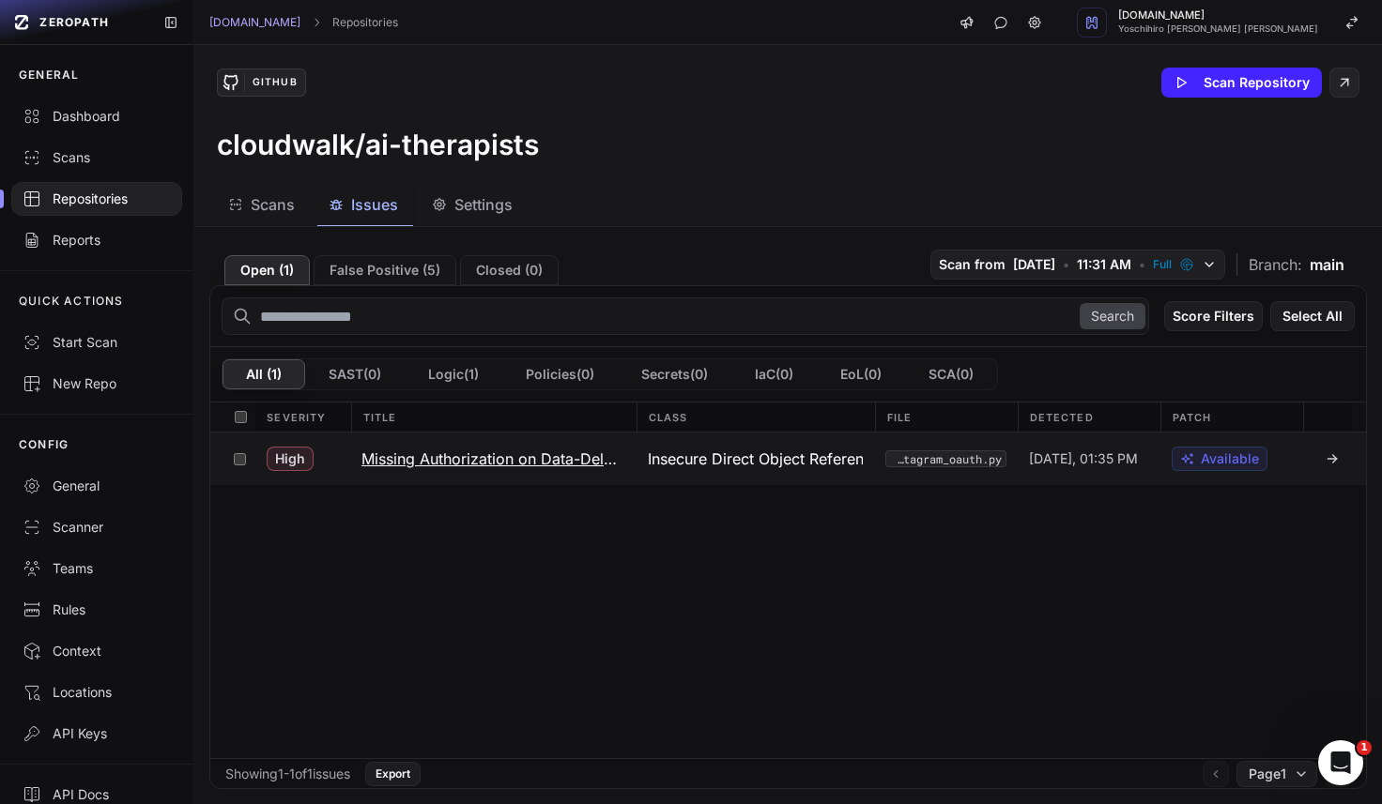
click at [473, 465] on h3 "Missing Authorization on Data-Deletion Status" at bounding box center [493, 459] width 264 height 23
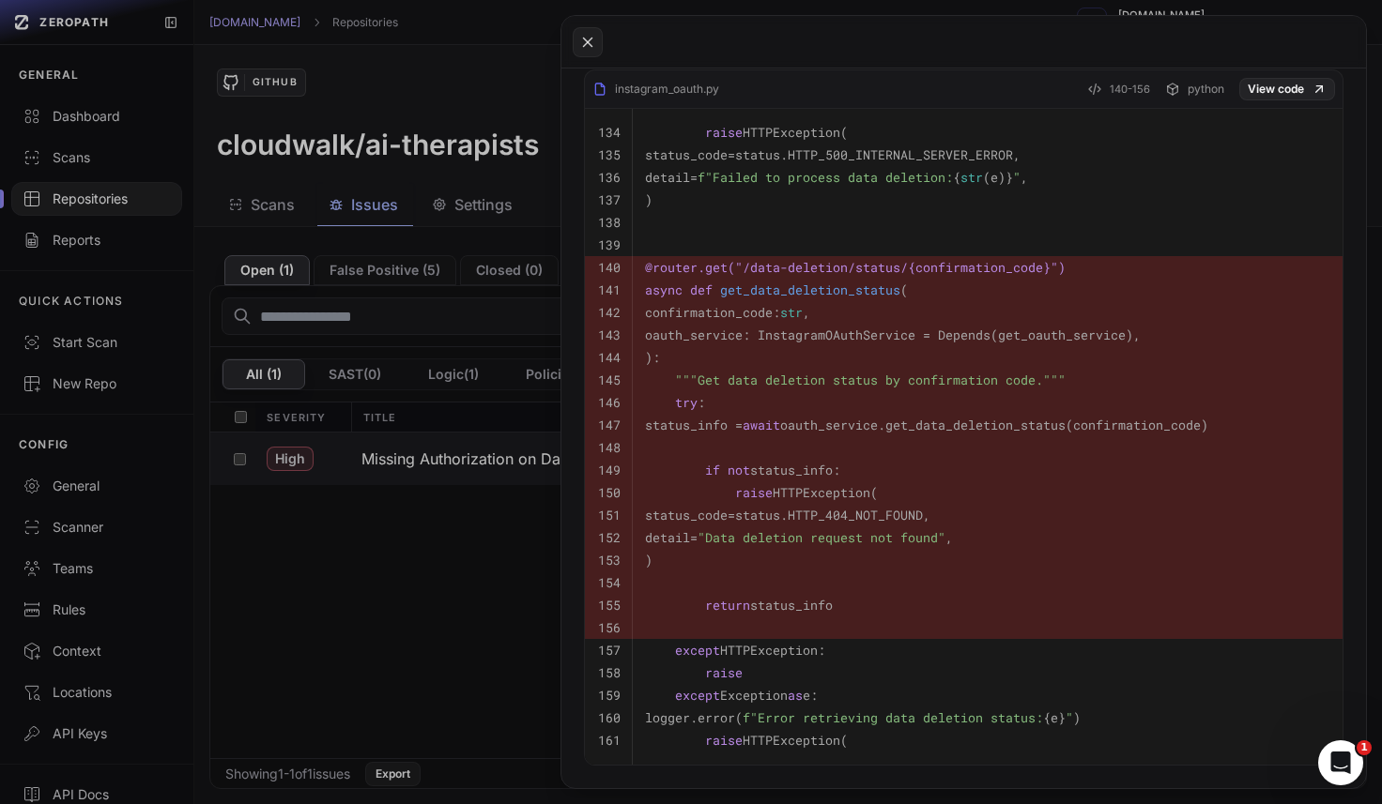
scroll to position [751, 0]
click at [471, 649] on button at bounding box center [691, 402] width 1382 height 804
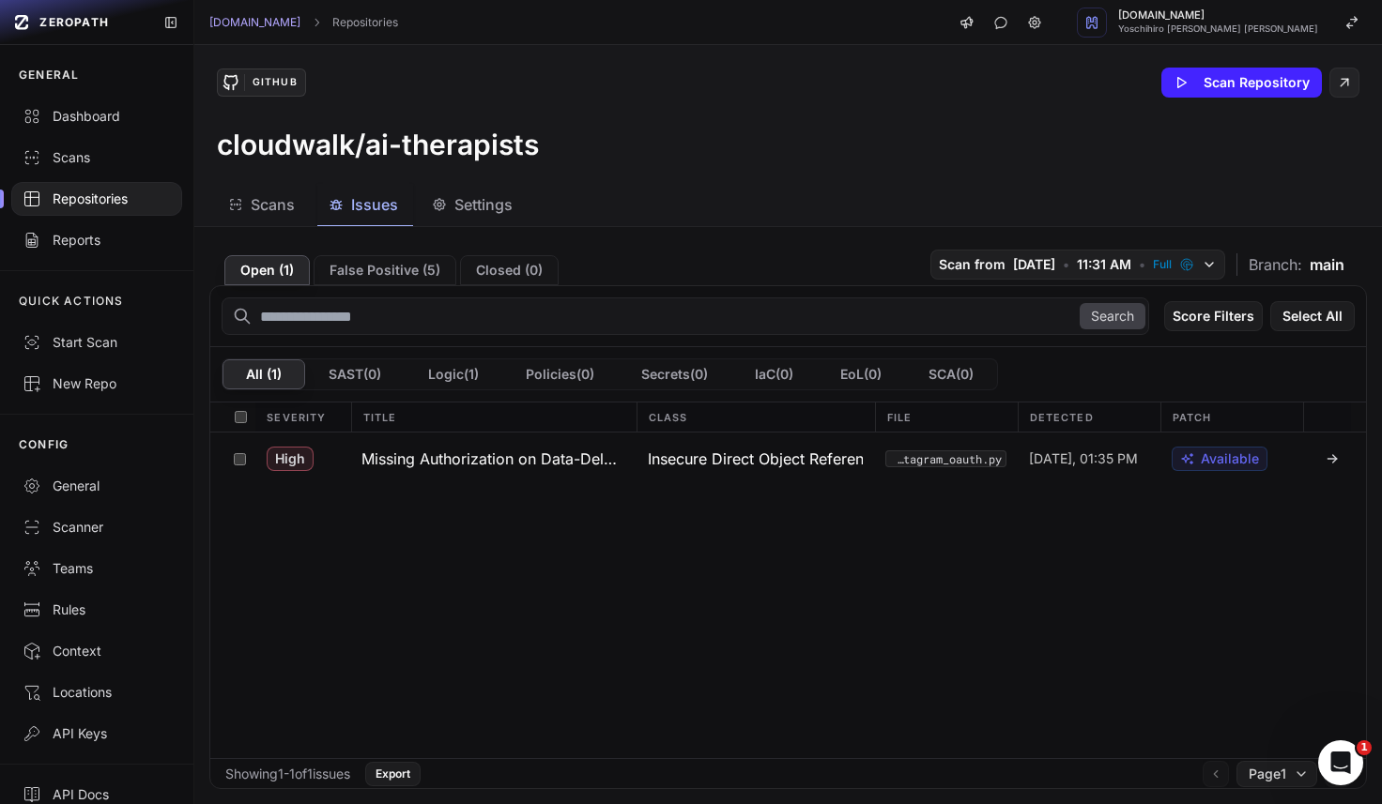
click at [794, 184] on div "Scans Issues Settings" at bounding box center [765, 205] width 1142 height 42
click at [358, 276] on button "False Positive ( 5 )" at bounding box center [385, 270] width 143 height 30
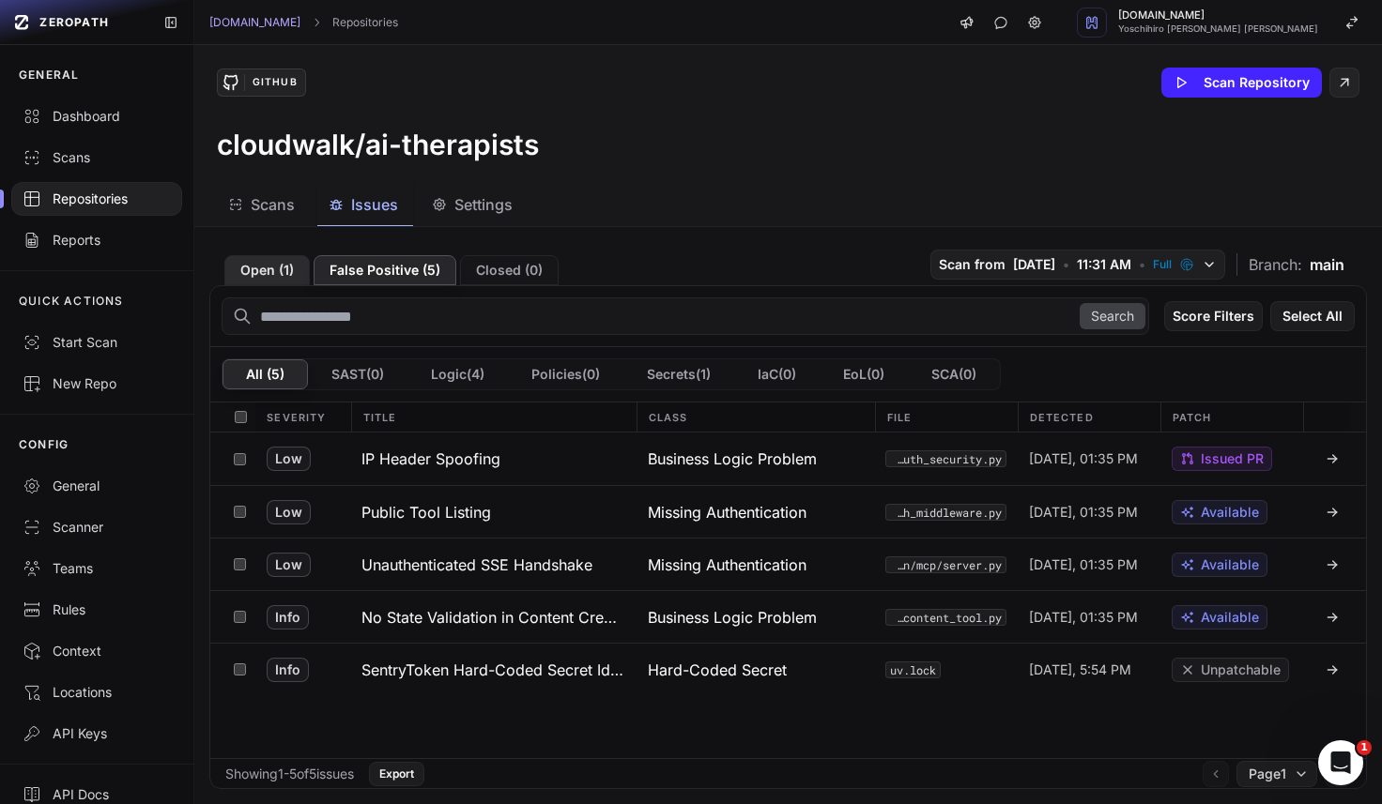
click at [279, 261] on button "Open ( 1 )" at bounding box center [266, 270] width 85 height 30
